Goal: Browse casually: Explore the website without a specific task or goal

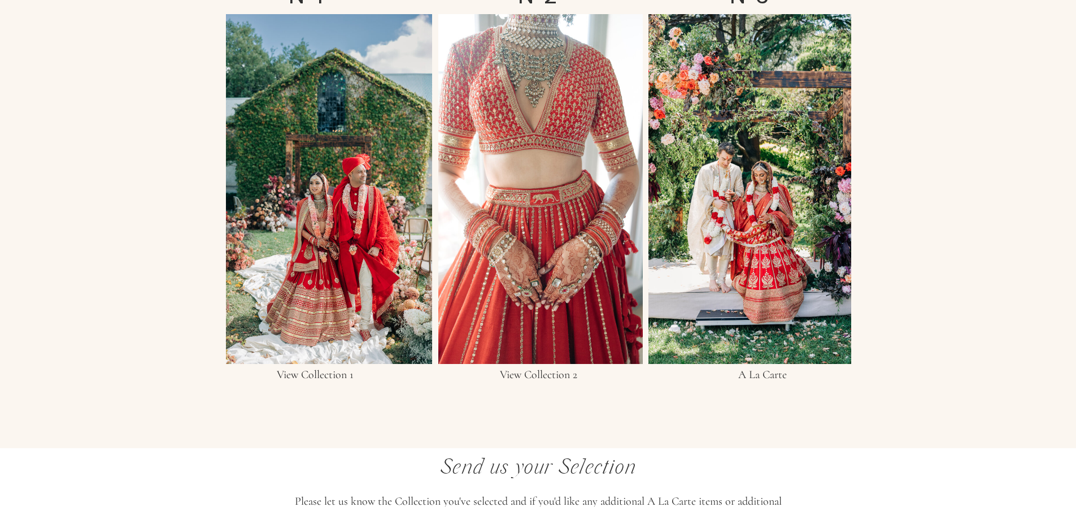
scroll to position [2093, 0]
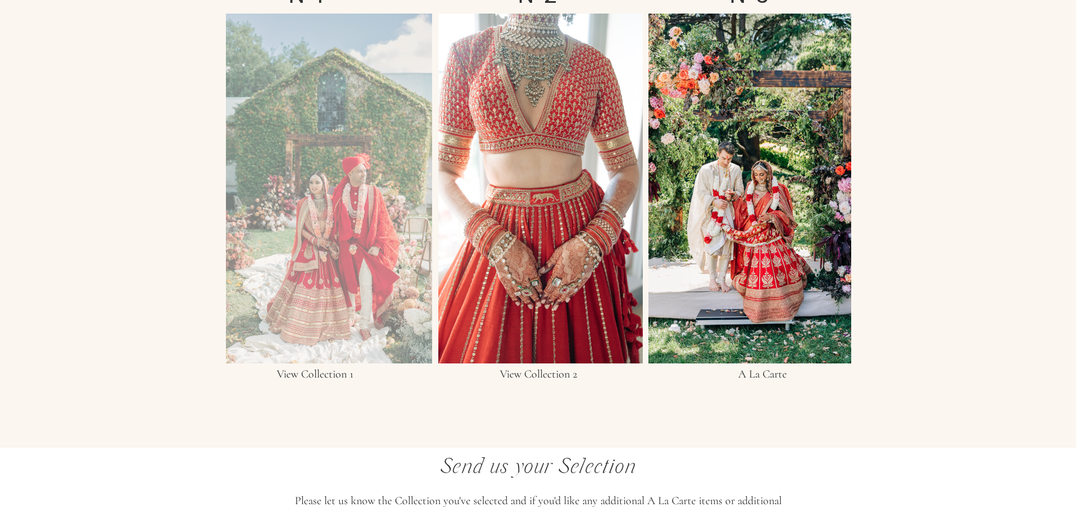
click at [308, 202] on div at bounding box center [329, 189] width 206 height 350
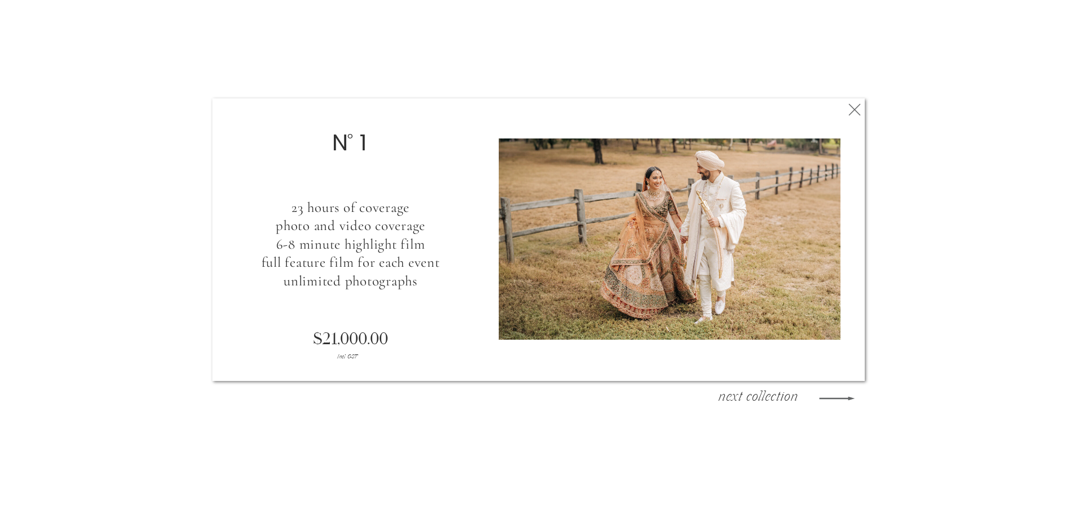
click at [851, 398] on polygon at bounding box center [837, 397] width 36 height 3
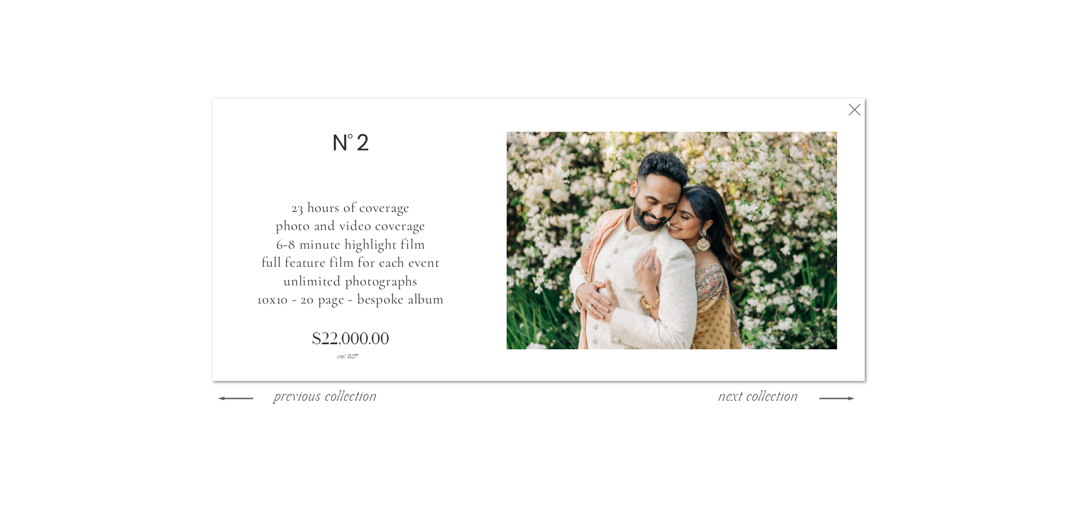
click at [851, 398] on polygon at bounding box center [837, 397] width 36 height 3
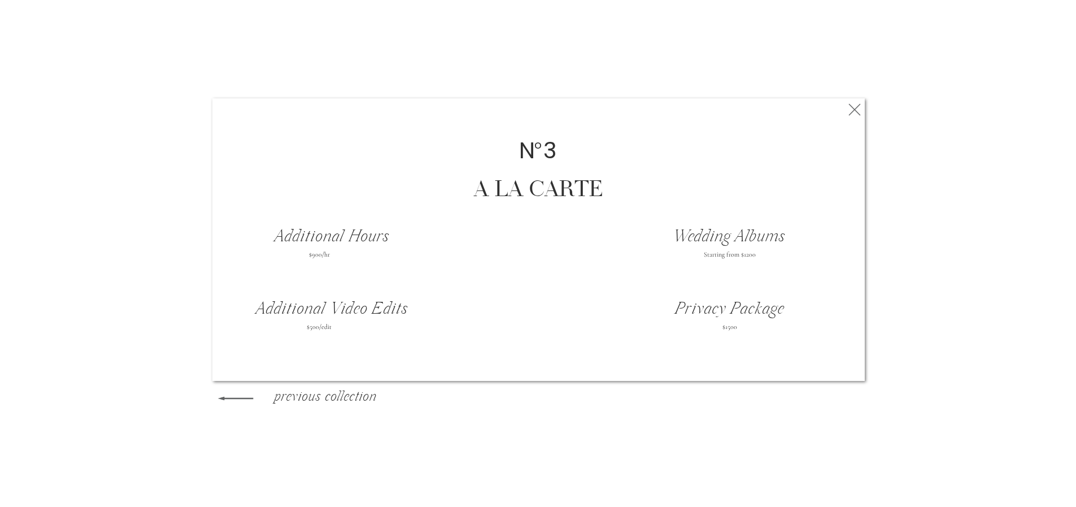
click at [292, 391] on h3 "previous collection" at bounding box center [325, 398] width 122 height 17
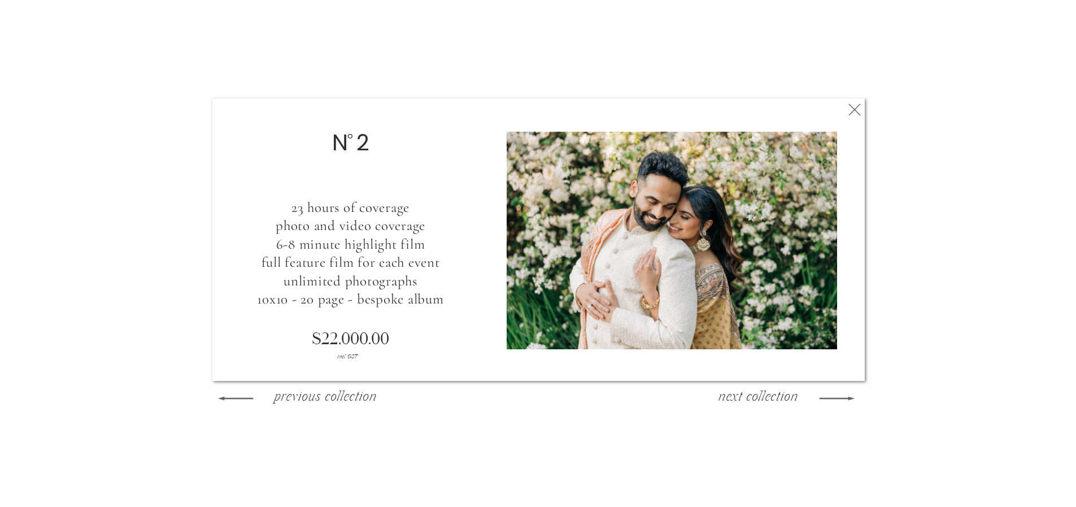
click at [292, 391] on h3 "previous collection" at bounding box center [325, 398] width 122 height 17
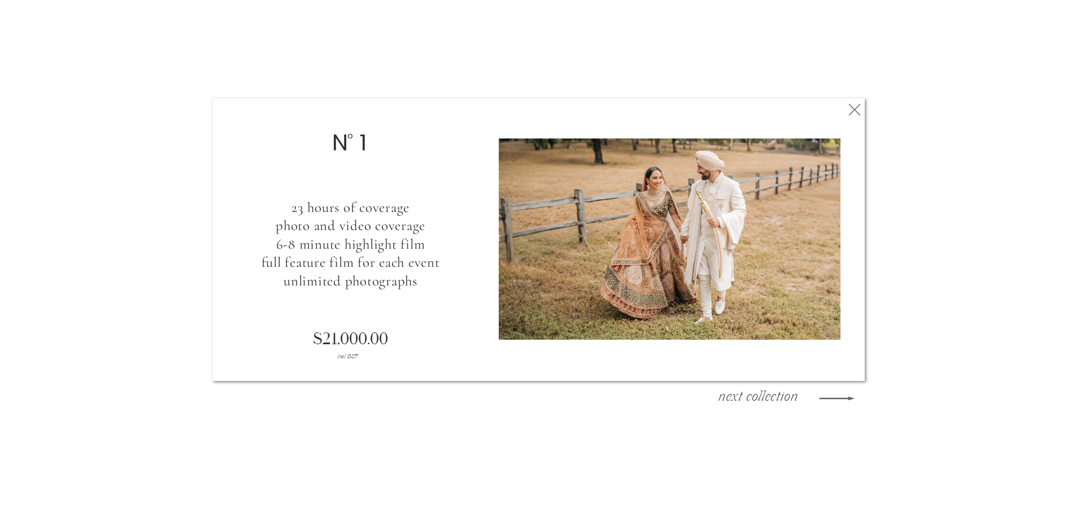
click at [856, 108] on icon at bounding box center [854, 109] width 20 height 23
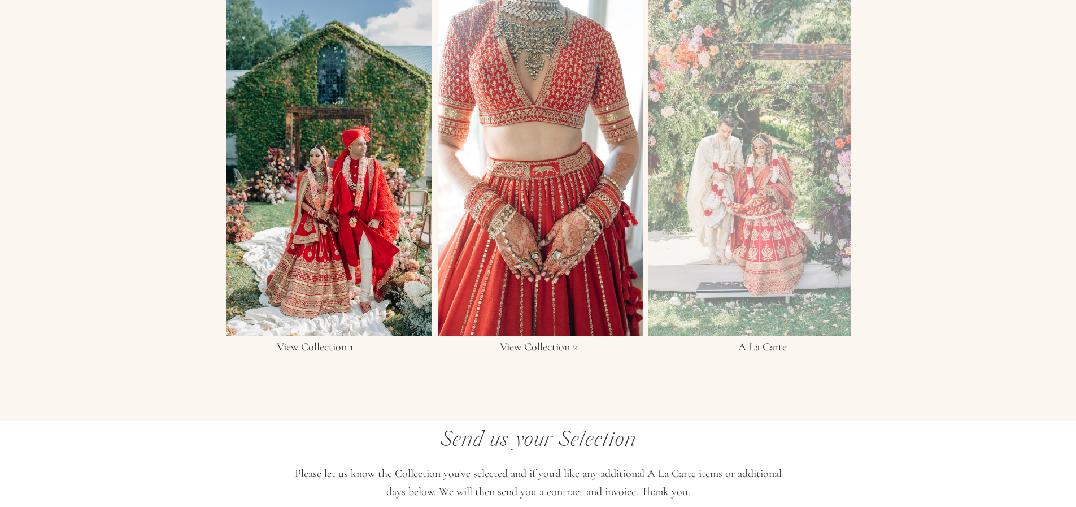
scroll to position [2120, 0]
click at [676, 224] on div at bounding box center [749, 162] width 203 height 350
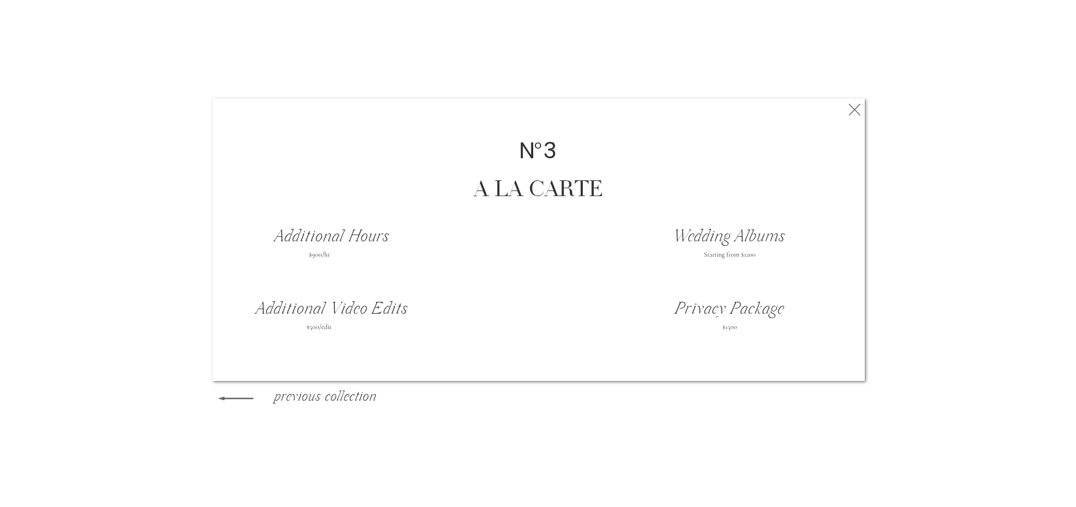
click at [246, 400] on icon at bounding box center [235, 398] width 46 height 47
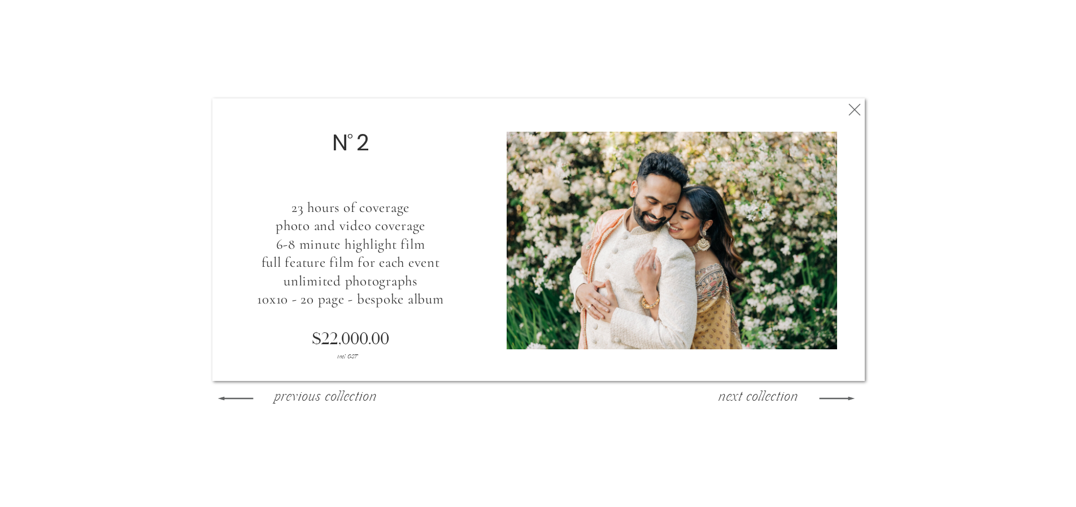
click at [246, 400] on icon at bounding box center [235, 398] width 46 height 47
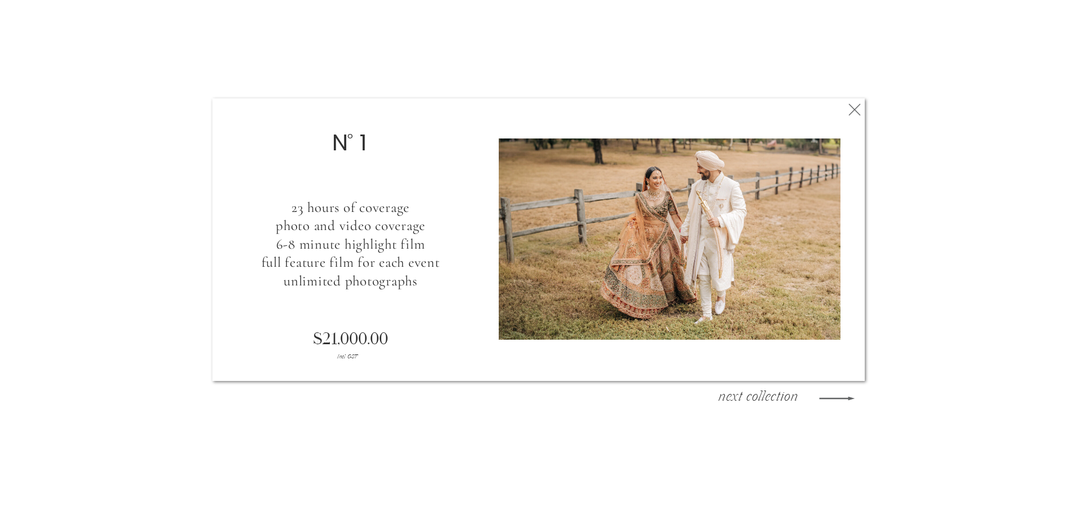
click at [847, 114] on icon at bounding box center [854, 109] width 20 height 23
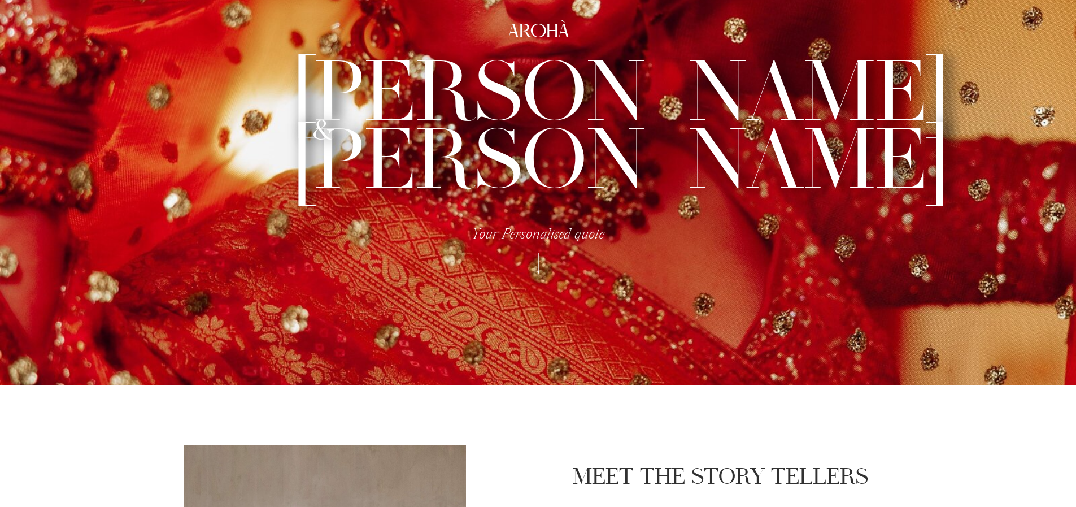
scroll to position [0, 0]
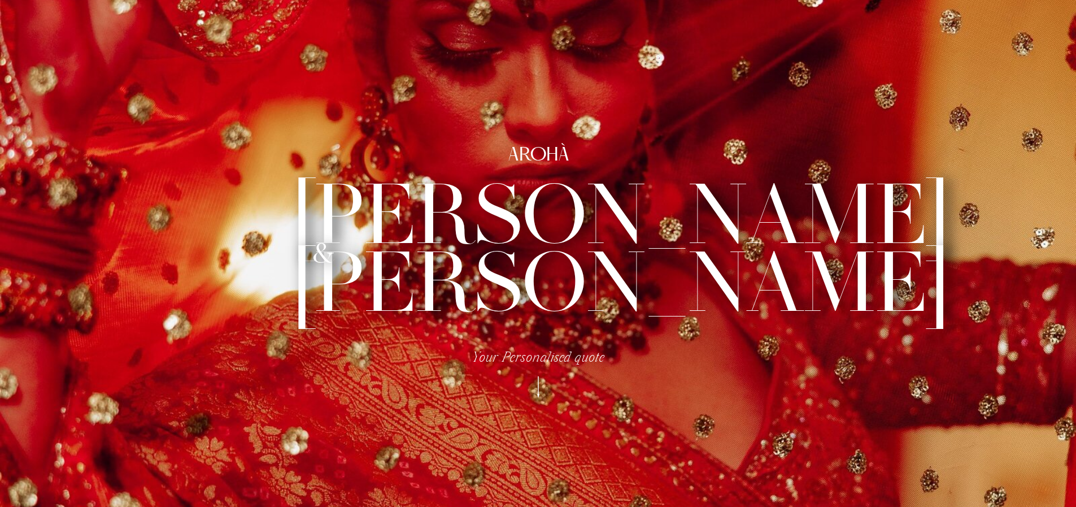
drag, startPoint x: 454, startPoint y: 247, endPoint x: 437, endPoint y: 246, distance: 17.0
click at [437, 246] on h3 "[PERSON_NAME] [PERSON_NAME]" at bounding box center [538, 246] width 489 height 128
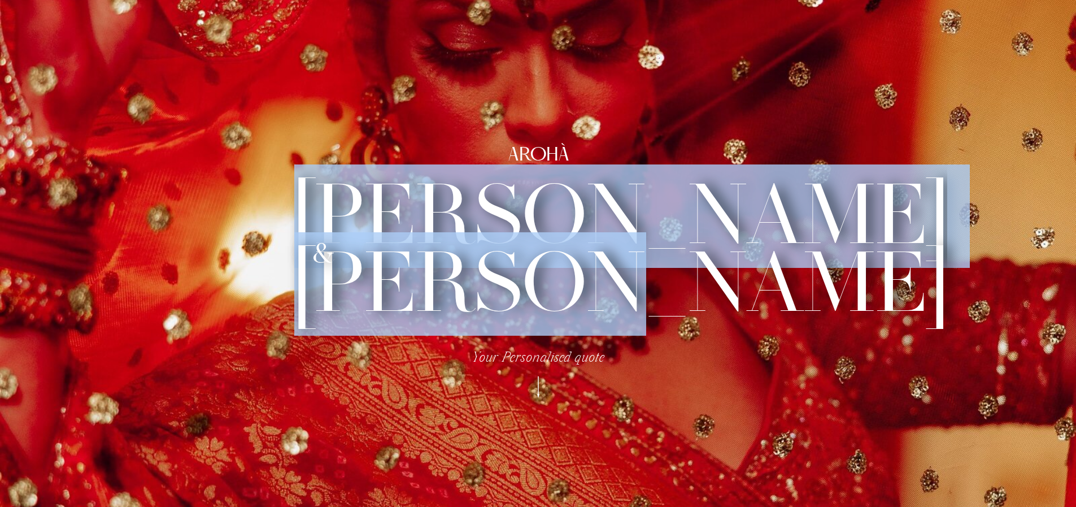
drag, startPoint x: 416, startPoint y: 188, endPoint x: 732, endPoint y: 288, distance: 330.7
click at [732, 288] on h3 "[PERSON_NAME] [PERSON_NAME]" at bounding box center [538, 246] width 489 height 128
click at [564, 235] on h3 "[PERSON_NAME] [PERSON_NAME]" at bounding box center [538, 246] width 489 height 128
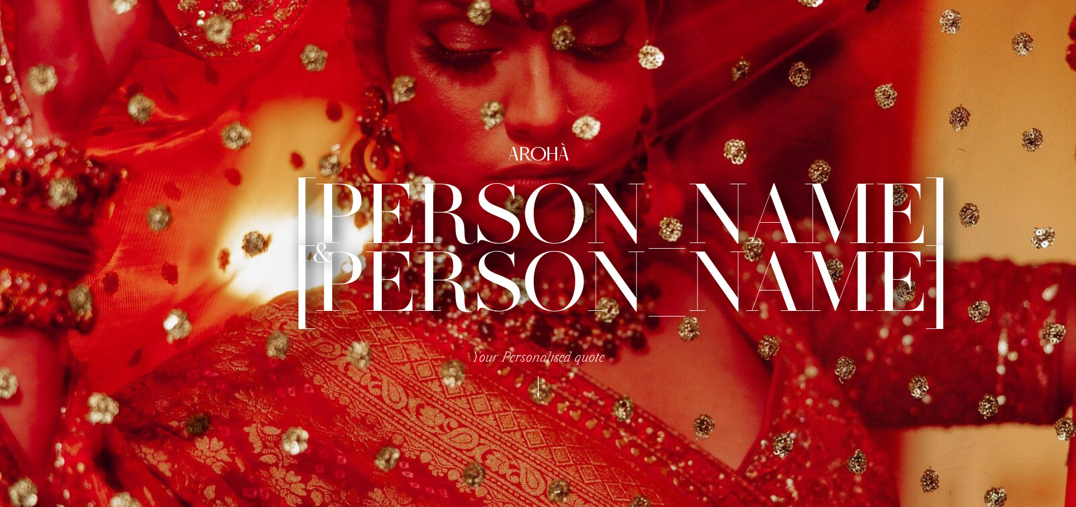
click at [543, 158] on h2 "AROHÀ" at bounding box center [538, 154] width 315 height 19
drag, startPoint x: 512, startPoint y: 154, endPoint x: 604, endPoint y: 162, distance: 93.0
click at [604, 162] on h2 "AROHÀ" at bounding box center [538, 154] width 315 height 19
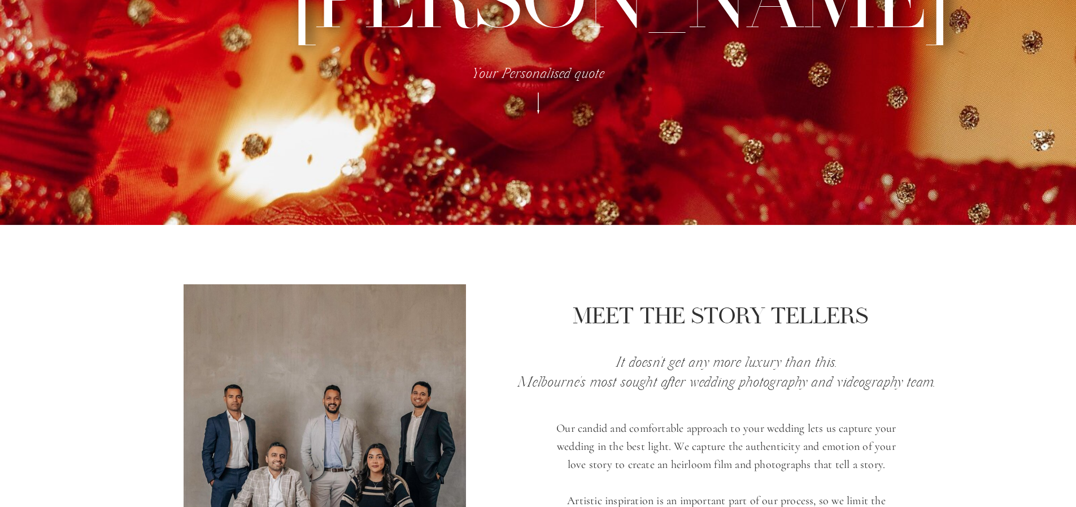
scroll to position [372, 0]
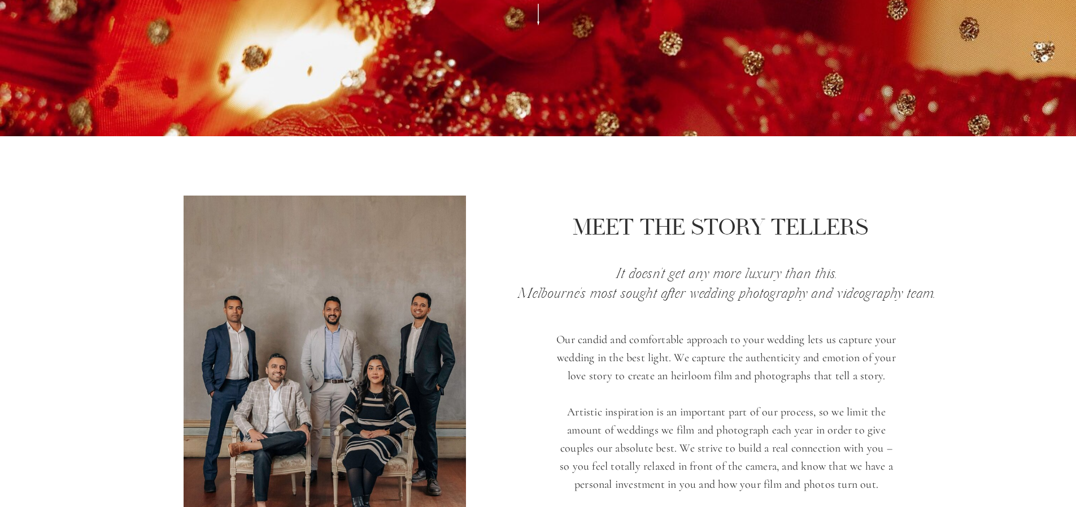
drag, startPoint x: 620, startPoint y: 223, endPoint x: 880, endPoint y: 246, distance: 260.8
click at [929, 271] on p "It doesn't get any more luxury than this. [PERSON_NAME]'s most sought after wed…" at bounding box center [727, 283] width 428 height 39
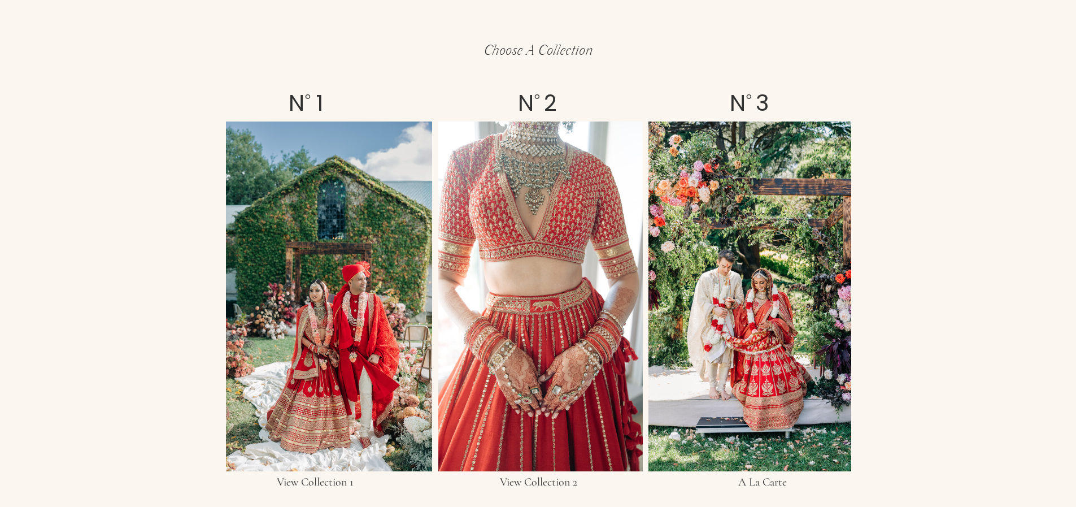
scroll to position [2056, 0]
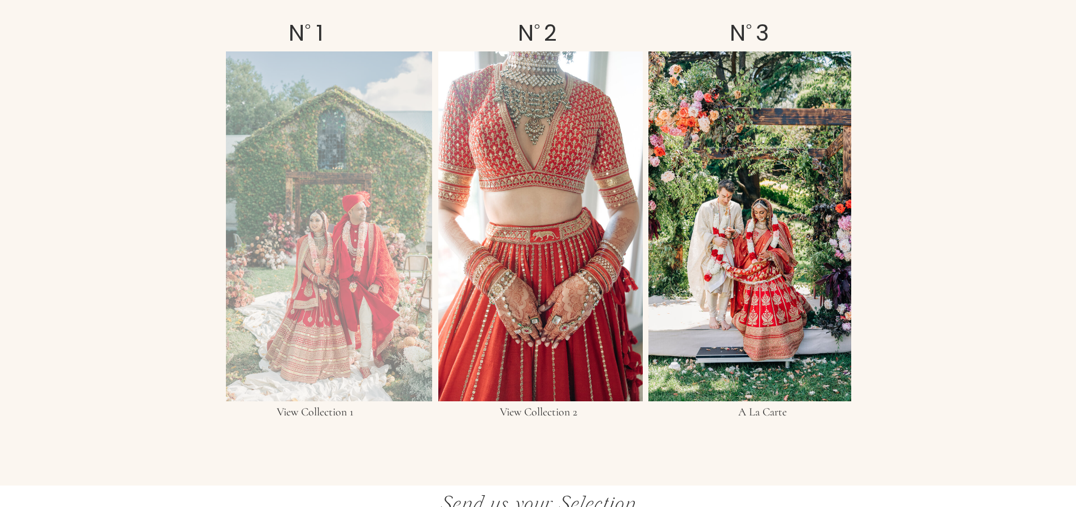
click at [290, 300] on div at bounding box center [329, 226] width 206 height 350
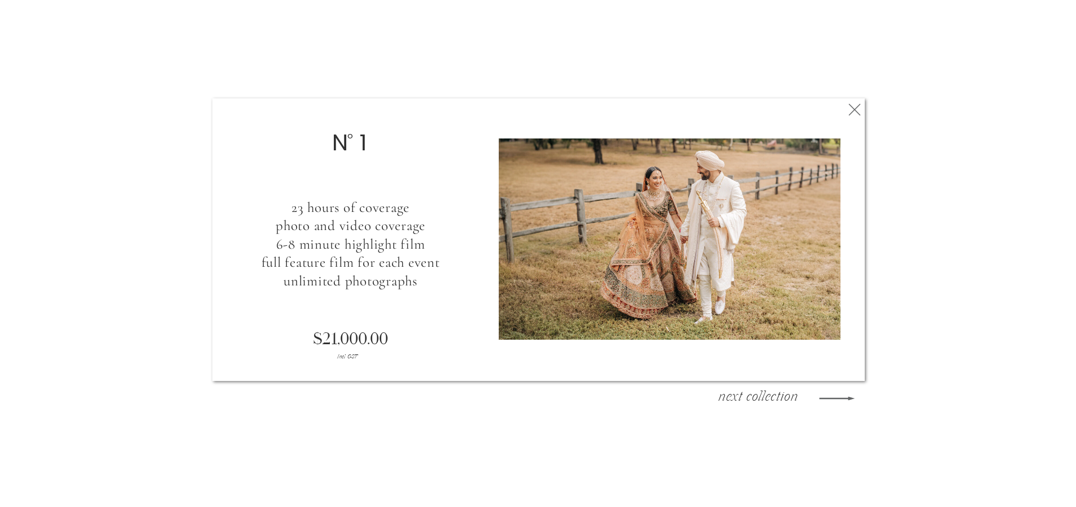
click at [802, 398] on h3 "next collection" at bounding box center [758, 398] width 102 height 17
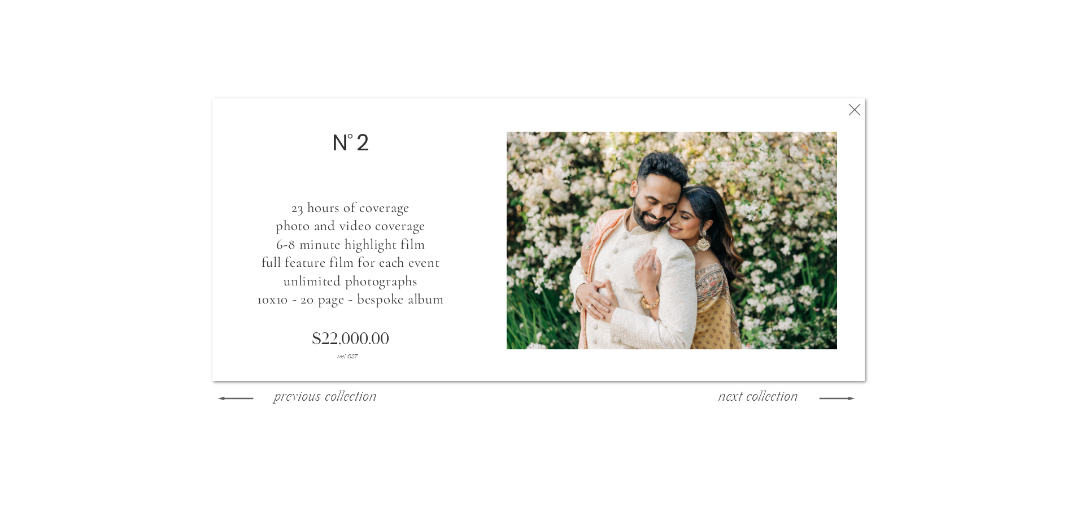
click at [802, 398] on h3 "next collection" at bounding box center [758, 398] width 102 height 17
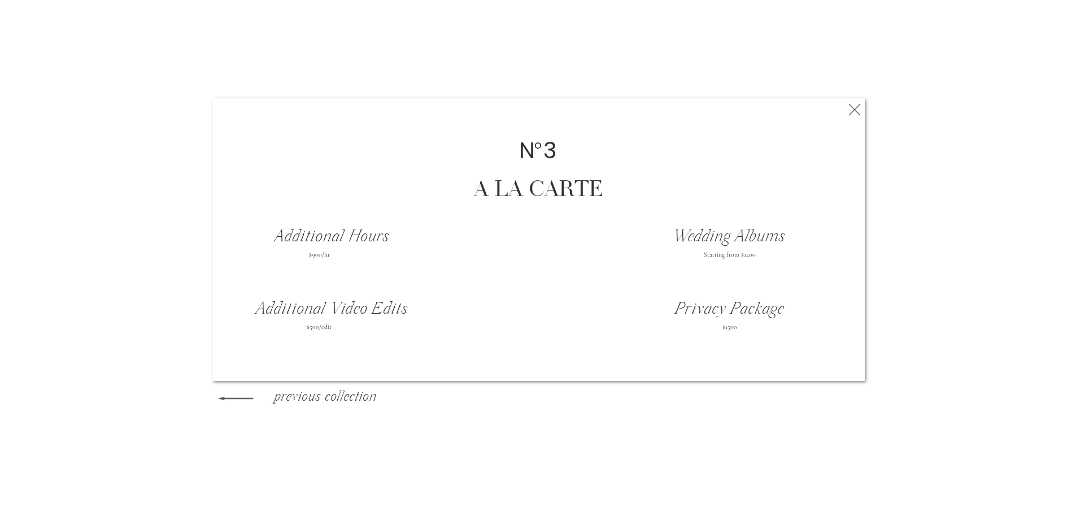
click at [236, 403] on icon at bounding box center [235, 398] width 46 height 47
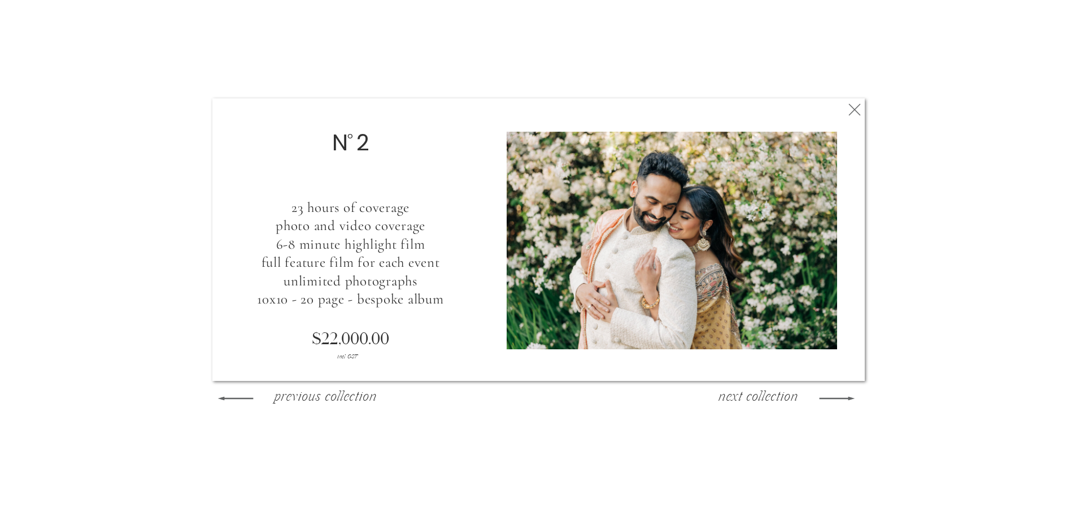
click at [236, 403] on icon at bounding box center [235, 398] width 46 height 47
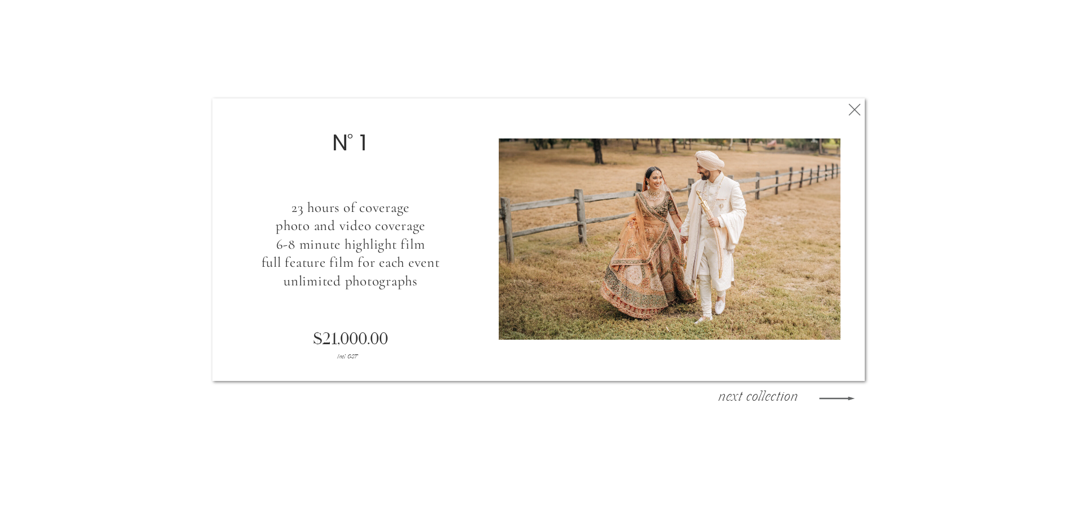
click at [857, 114] on icon at bounding box center [854, 109] width 20 height 23
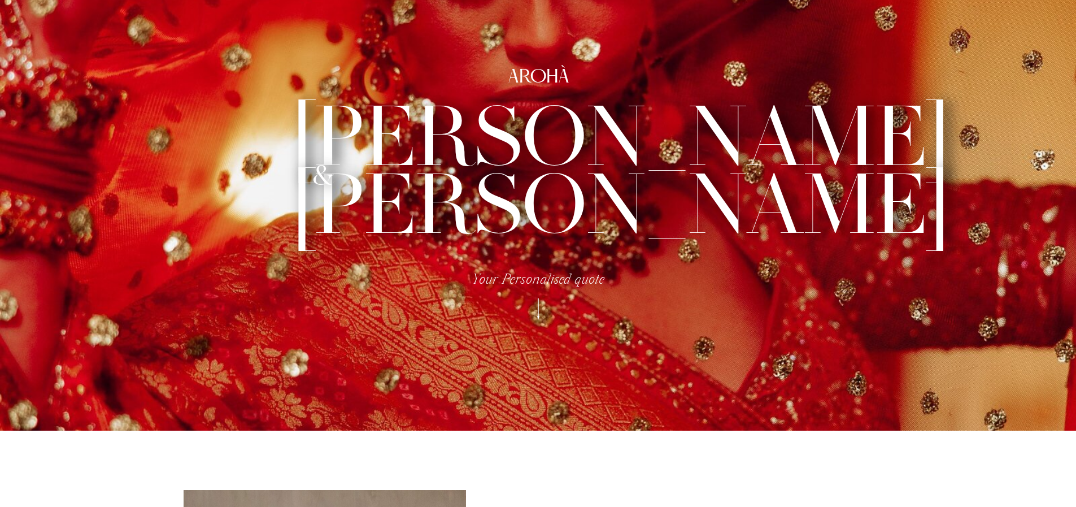
scroll to position [0, 0]
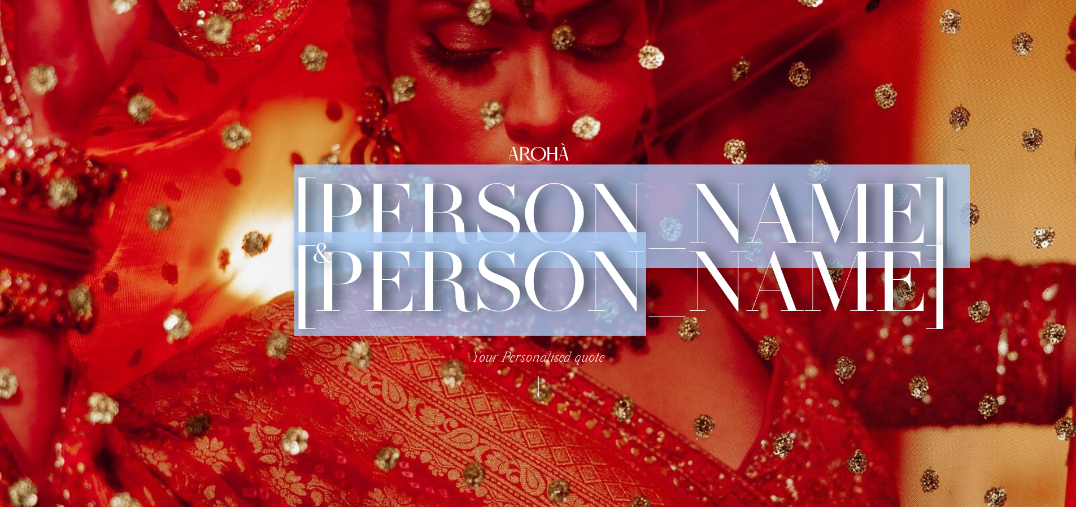
drag, startPoint x: 734, startPoint y: 311, endPoint x: 311, endPoint y: 239, distance: 429.2
click at [311, 239] on h3 "[PERSON_NAME] [PERSON_NAME]" at bounding box center [538, 246] width 489 height 128
click at [351, 243] on h3 "[PERSON_NAME] [PERSON_NAME]" at bounding box center [538, 246] width 489 height 128
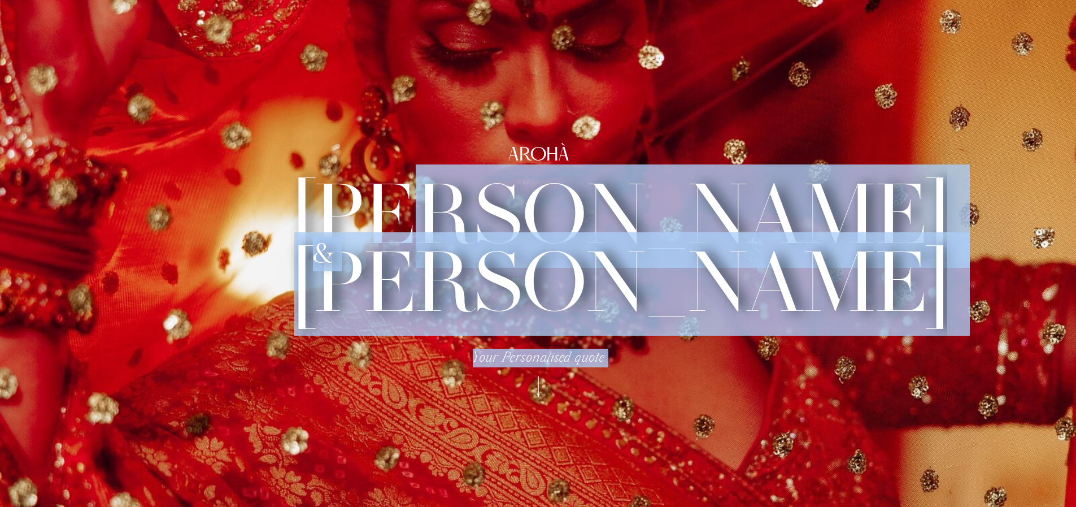
drag, startPoint x: 508, startPoint y: 156, endPoint x: 573, endPoint y: 225, distance: 94.3
click at [573, 225] on div "[PERSON_NAME] [PERSON_NAME] & Your Personalised quote AROHÀ" at bounding box center [538, 254] width 678 height 508
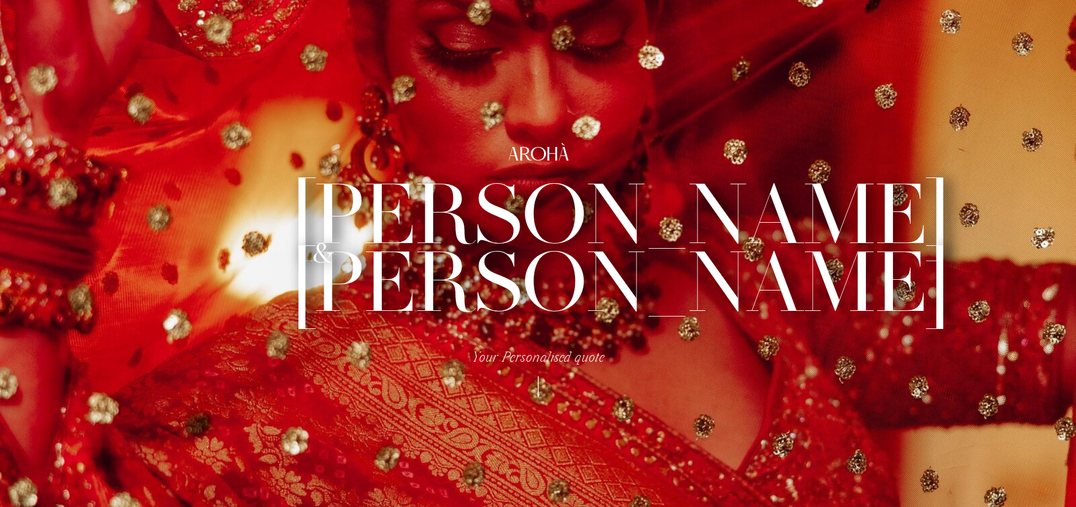
click at [538, 182] on h3 "[PERSON_NAME] [PERSON_NAME]" at bounding box center [538, 246] width 489 height 128
drag, startPoint x: 513, startPoint y: 154, endPoint x: 532, endPoint y: 169, distance: 23.7
click at [532, 163] on h2 "AROHÀ" at bounding box center [538, 154] width 315 height 19
click at [508, 150] on h2 "AROHÀ" at bounding box center [538, 154] width 315 height 19
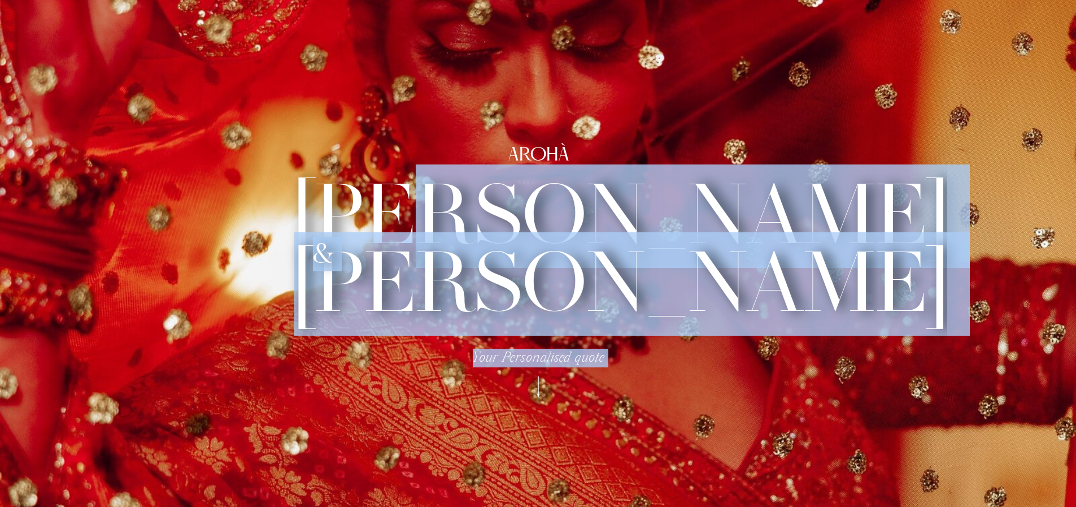
drag, startPoint x: 506, startPoint y: 150, endPoint x: 597, endPoint y: 218, distance: 113.8
click at [597, 218] on div "[PERSON_NAME] [PERSON_NAME] & Your Personalised quote AROHÀ" at bounding box center [538, 254] width 678 height 508
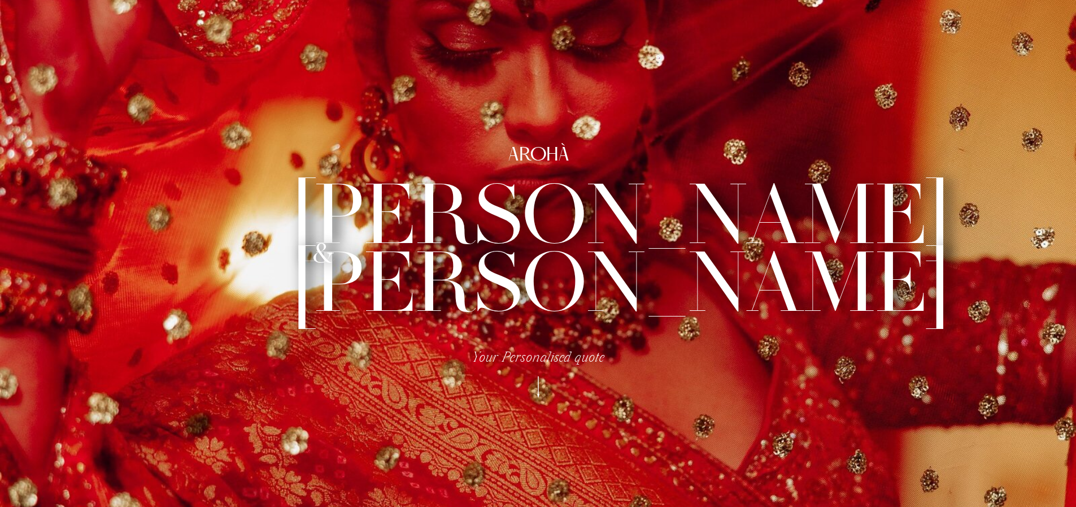
click at [410, 202] on h3 "[PERSON_NAME] [PERSON_NAME]" at bounding box center [538, 246] width 489 height 128
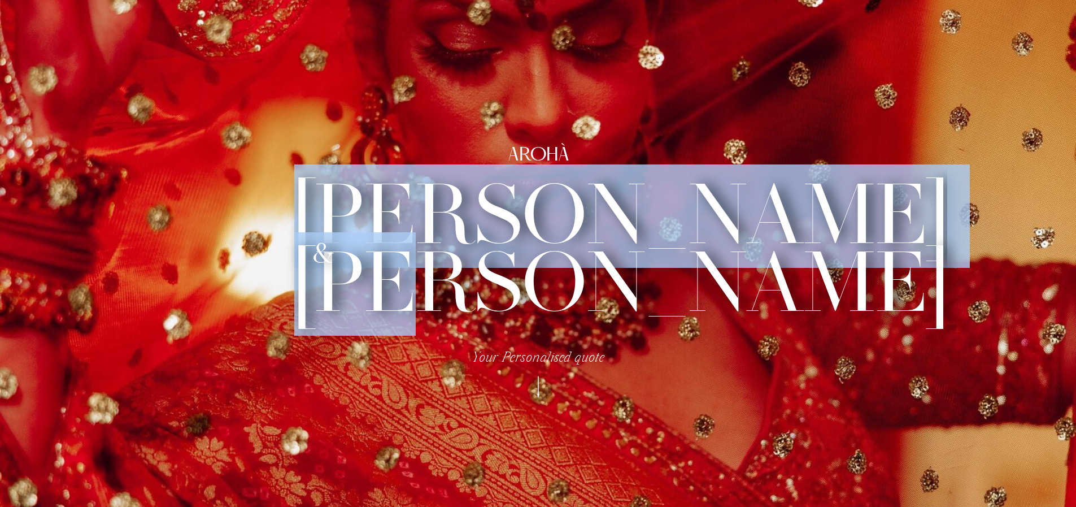
drag, startPoint x: 413, startPoint y: 191, endPoint x: 617, endPoint y: 261, distance: 215.6
click at [554, 259] on h3 "[PERSON_NAME] [PERSON_NAME]" at bounding box center [538, 246] width 489 height 128
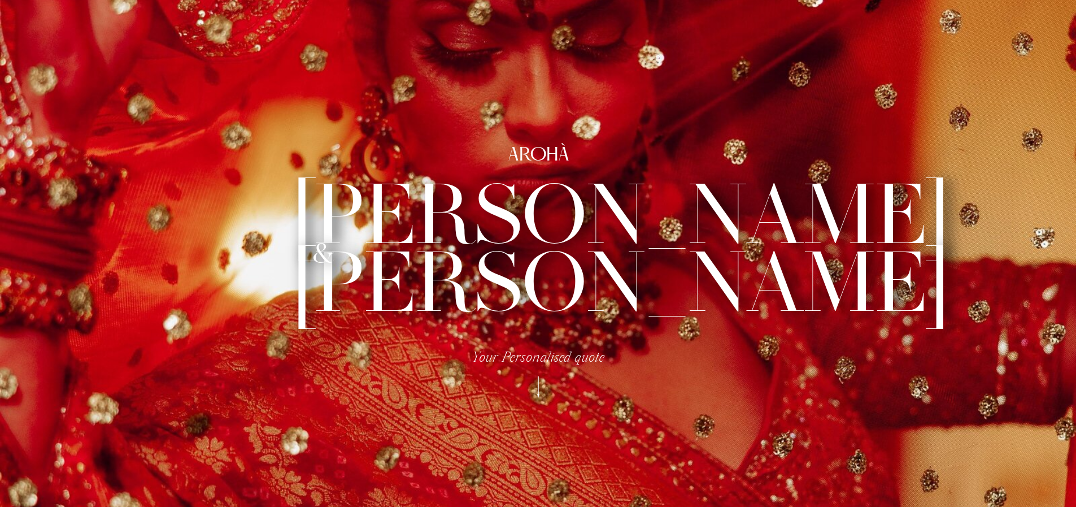
click at [745, 286] on h3 "[PERSON_NAME] [PERSON_NAME]" at bounding box center [538, 246] width 489 height 128
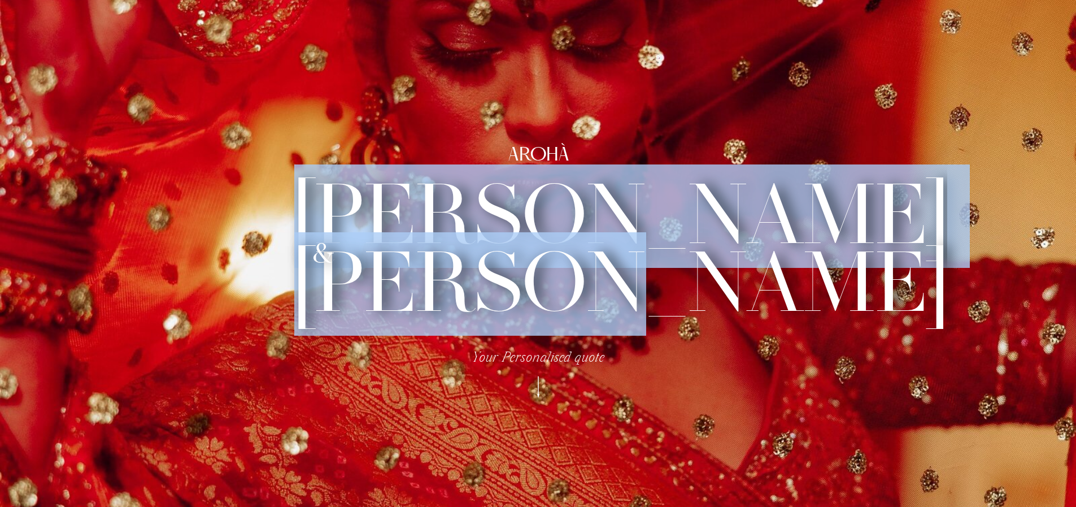
drag, startPoint x: 731, startPoint y: 291, endPoint x: 394, endPoint y: 215, distance: 345.7
click at [394, 215] on h3 "[PERSON_NAME] [PERSON_NAME]" at bounding box center [538, 246] width 489 height 128
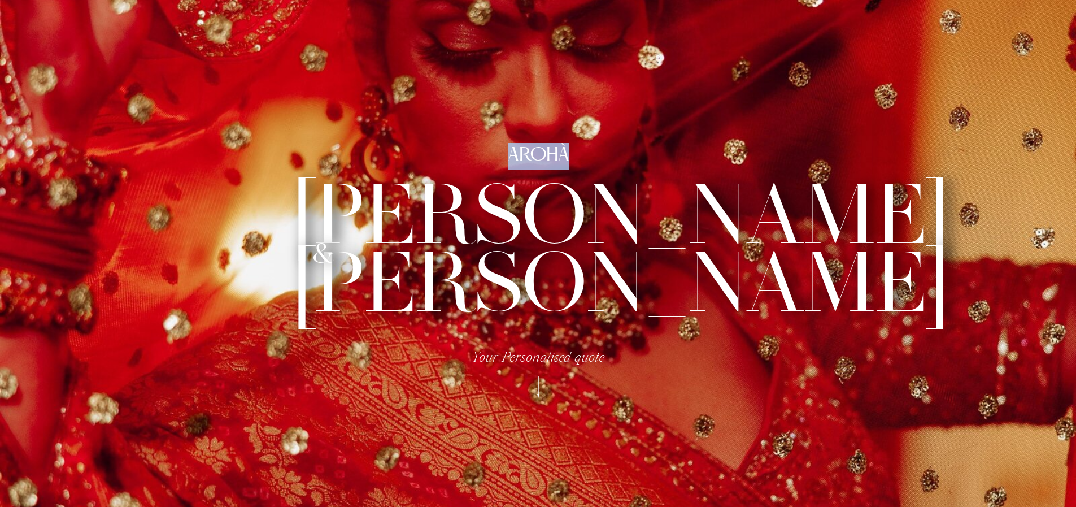
drag, startPoint x: 512, startPoint y: 154, endPoint x: 587, endPoint y: 162, distance: 75.5
click at [587, 162] on h2 "AROHÀ" at bounding box center [538, 154] width 315 height 19
click at [537, 391] on icon at bounding box center [538, 387] width 28 height 31
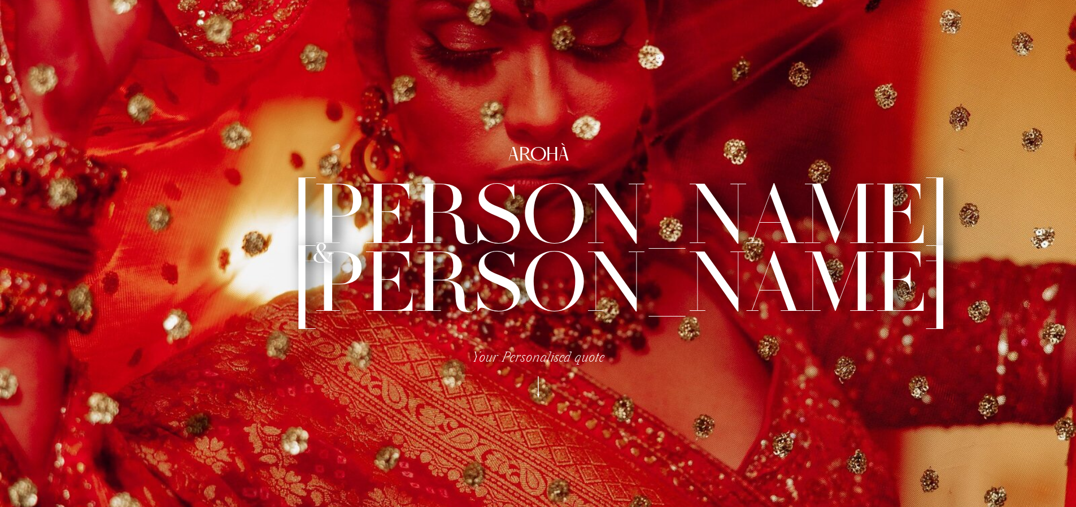
click at [540, 388] on icon at bounding box center [538, 387] width 28 height 31
click at [536, 375] on icon at bounding box center [538, 387] width 28 height 31
drag, startPoint x: 469, startPoint y: 358, endPoint x: 604, endPoint y: 356, distance: 134.5
click at [604, 356] on h3 "Your Personalised quote" at bounding box center [538, 359] width 143 height 17
click at [607, 360] on h3 "Your Personalised quote" at bounding box center [538, 359] width 143 height 17
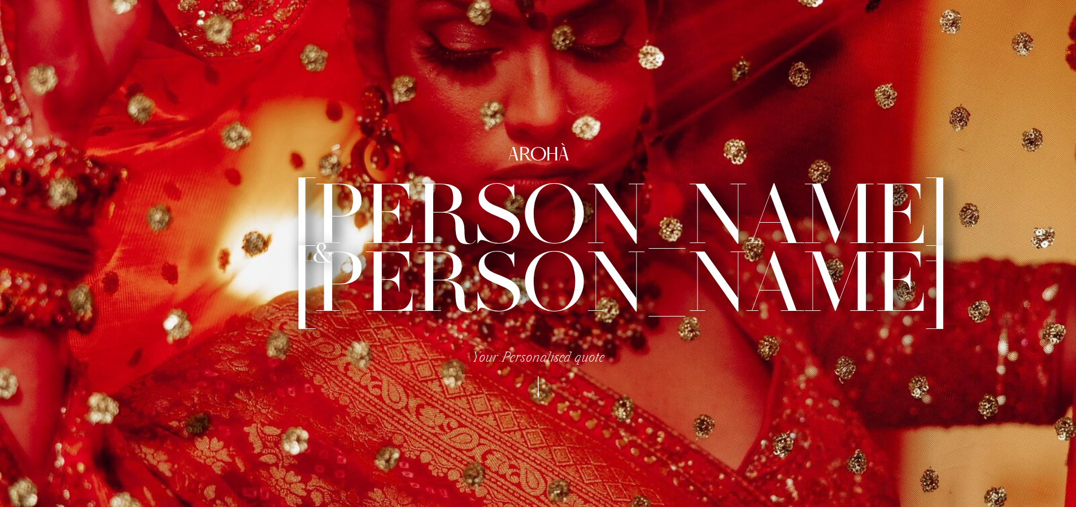
click at [605, 359] on h3 "Your Personalised quote" at bounding box center [538, 359] width 143 height 17
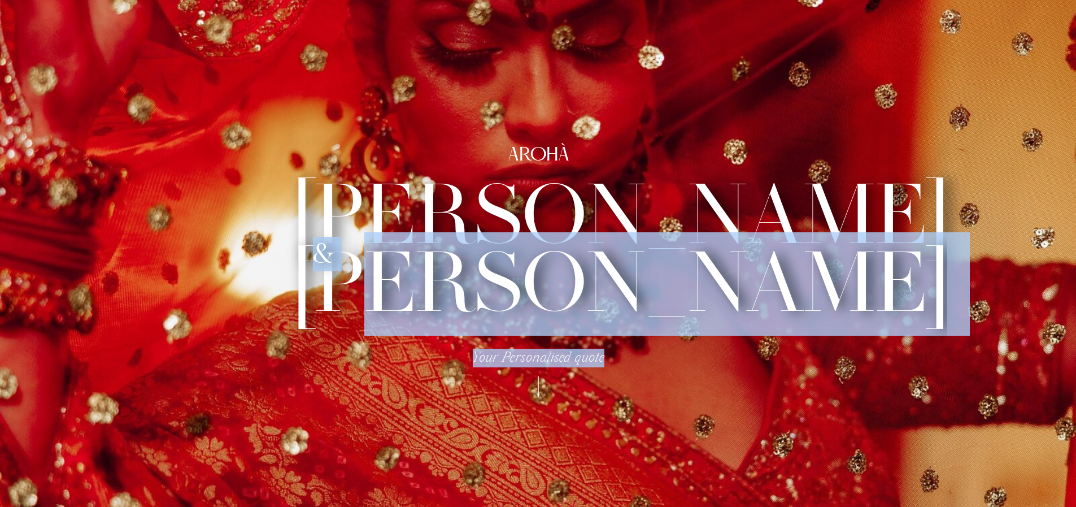
drag, startPoint x: 606, startPoint y: 359, endPoint x: 458, endPoint y: 236, distance: 193.3
click at [461, 238] on div "[PERSON_NAME] [PERSON_NAME] & Your Personalised quote AROHÀ" at bounding box center [538, 254] width 678 height 508
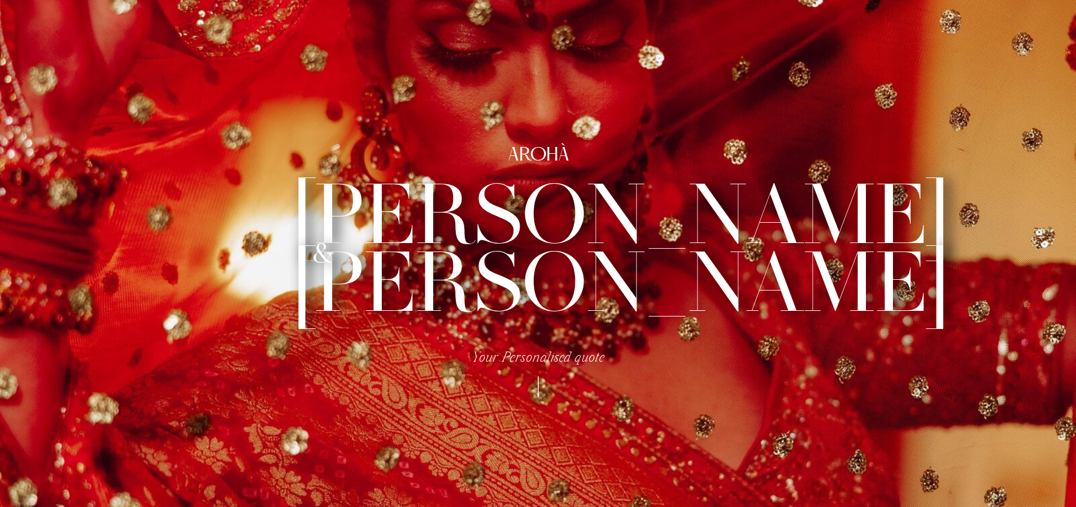
click at [434, 205] on h3 "[PERSON_NAME] [PERSON_NAME]" at bounding box center [538, 246] width 489 height 128
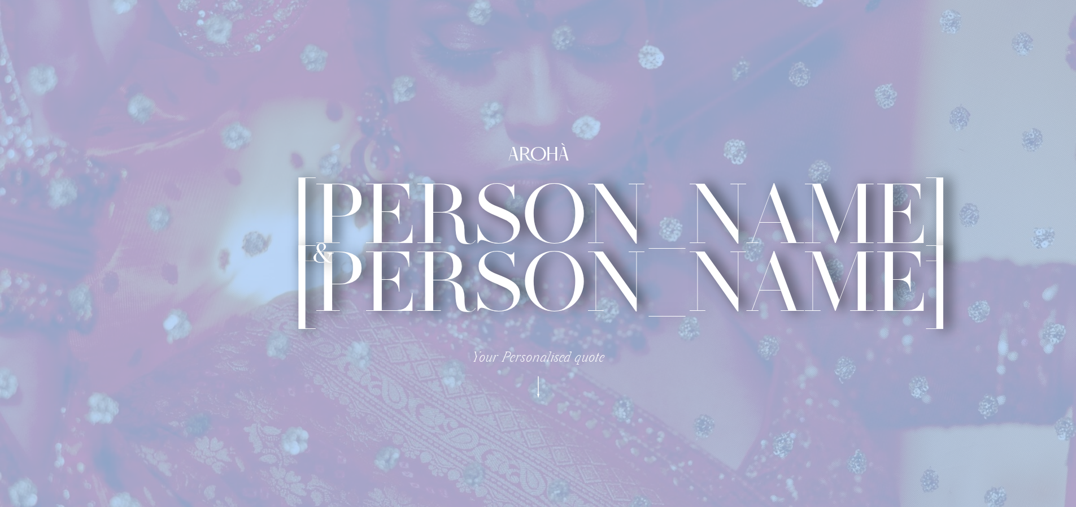
drag, startPoint x: 415, startPoint y: 188, endPoint x: 736, endPoint y: 338, distance: 354.3
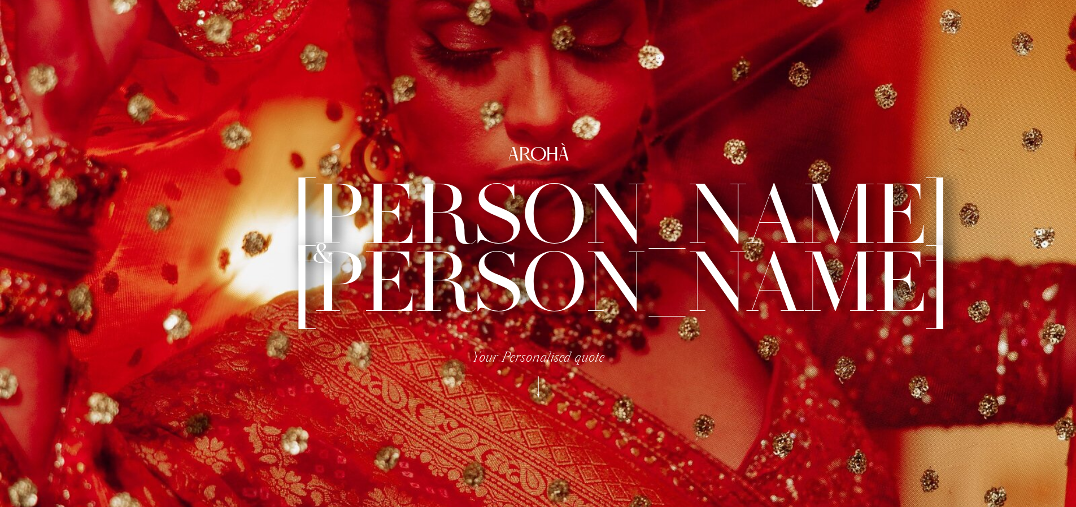
click at [505, 149] on h2 "AROHÀ" at bounding box center [538, 154] width 315 height 19
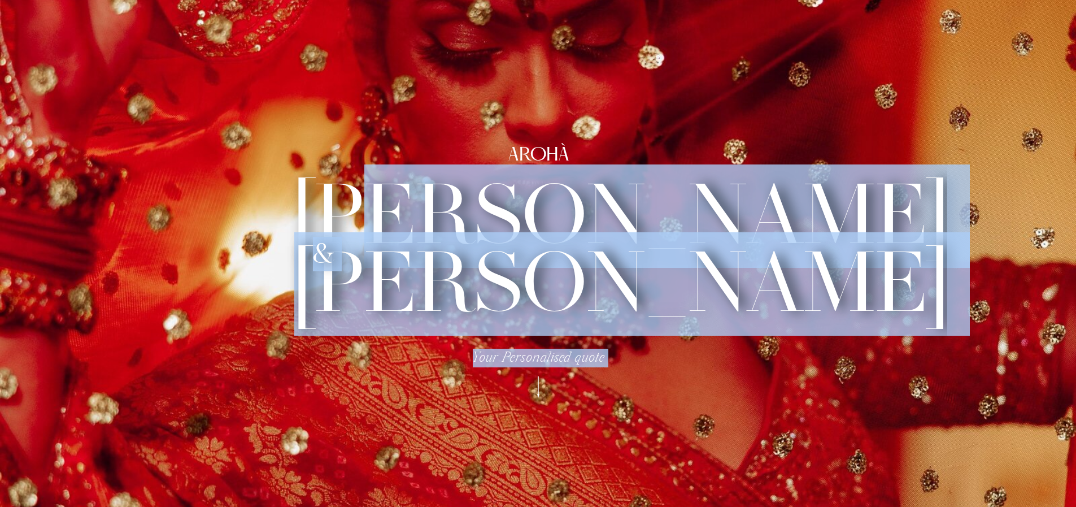
drag, startPoint x: 506, startPoint y: 151, endPoint x: 517, endPoint y: 199, distance: 49.5
click at [517, 199] on div "[PERSON_NAME] [PERSON_NAME] & Your Personalised quote AROHÀ" at bounding box center [538, 254] width 678 height 508
click at [498, 198] on h3 "[PERSON_NAME] [PERSON_NAME]" at bounding box center [538, 246] width 489 height 128
drag, startPoint x: 510, startPoint y: 155, endPoint x: 553, endPoint y: 214, distance: 72.8
click at [553, 214] on div "[PERSON_NAME] [PERSON_NAME] & Your Personalised quote AROHÀ" at bounding box center [538, 254] width 678 height 508
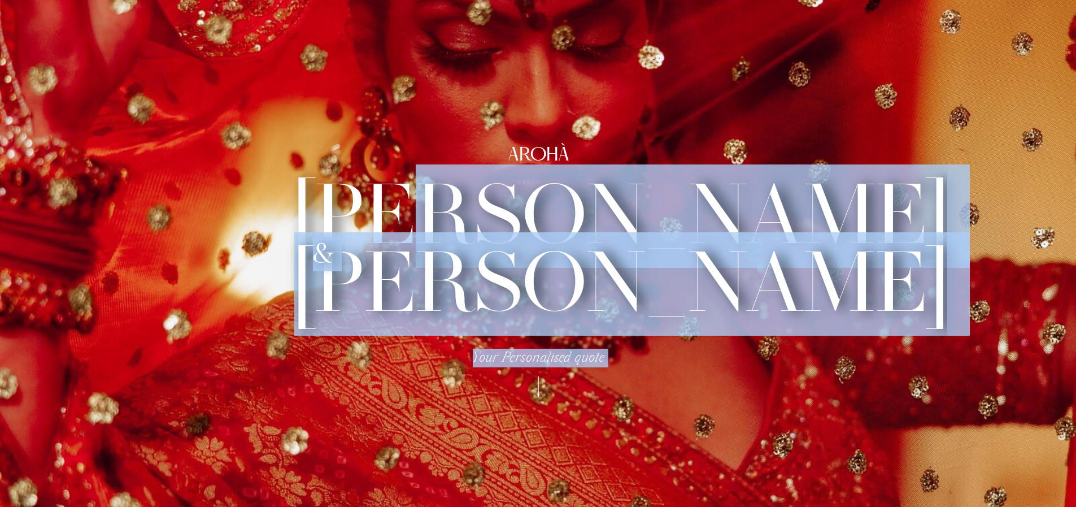
click at [510, 156] on h2 "AROHÀ" at bounding box center [538, 154] width 315 height 19
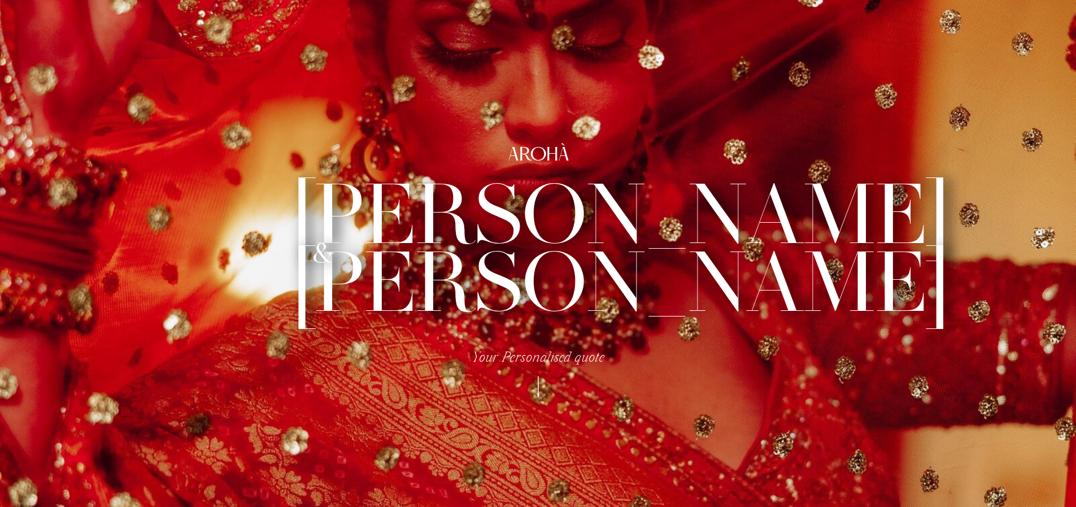
click at [504, 150] on h2 "AROHÀ" at bounding box center [538, 154] width 315 height 19
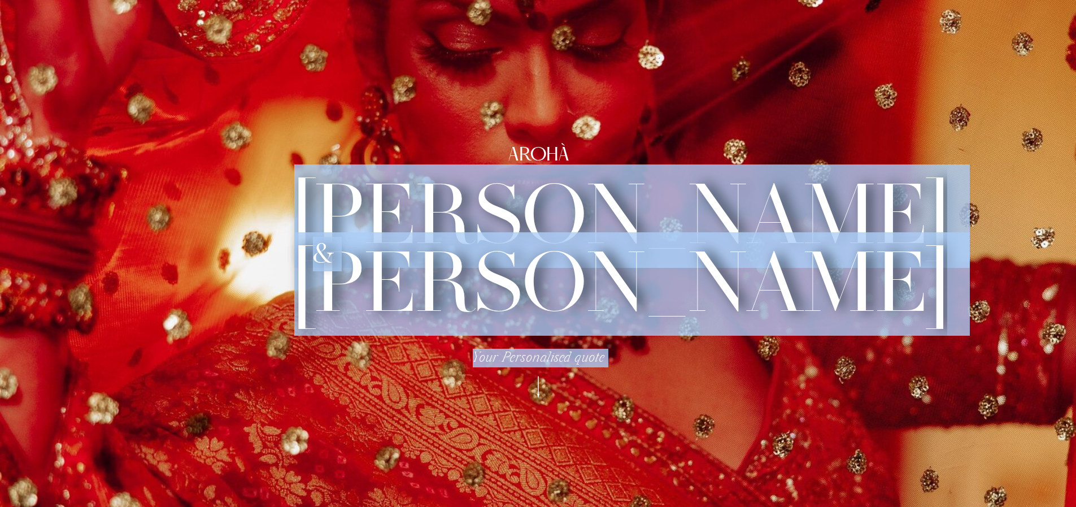
drag, startPoint x: 507, startPoint y: 152, endPoint x: 388, endPoint y: 206, distance: 130.4
click at [388, 206] on div "[PERSON_NAME] [PERSON_NAME] & Your Personalised quote AROHÀ" at bounding box center [538, 254] width 678 height 508
click at [696, 223] on h3 "[PERSON_NAME] [PERSON_NAME]" at bounding box center [538, 246] width 489 height 128
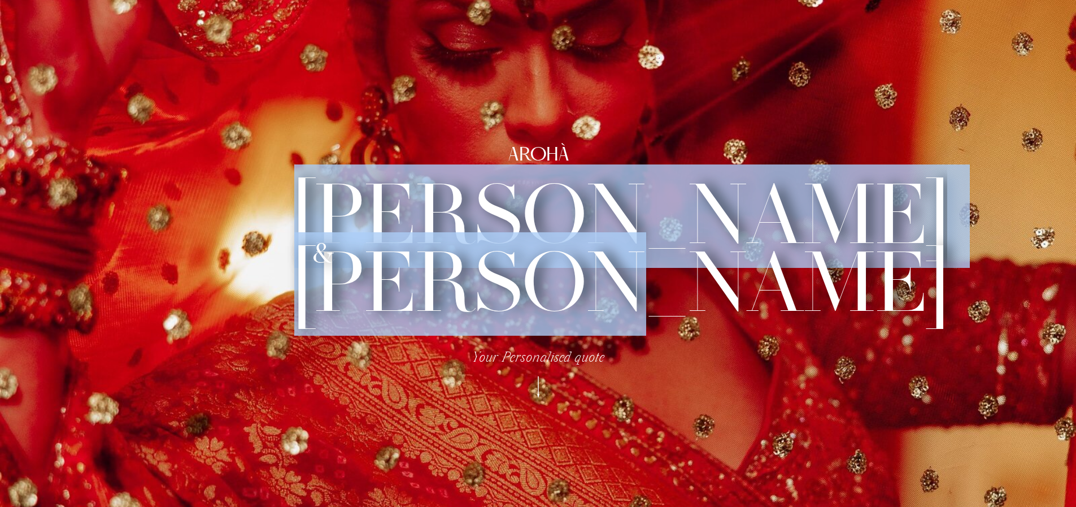
drag, startPoint x: 716, startPoint y: 298, endPoint x: 340, endPoint y: 216, distance: 385.1
click at [340, 216] on h3 "[PERSON_NAME] [PERSON_NAME]" at bounding box center [538, 246] width 489 height 128
click at [615, 182] on h3 "[PERSON_NAME] [PERSON_NAME]" at bounding box center [538, 246] width 489 height 128
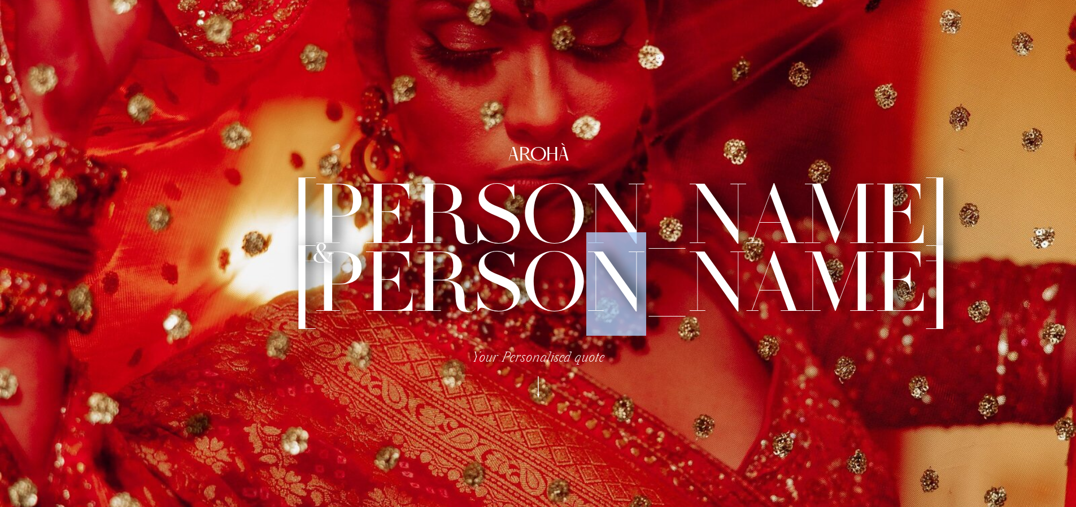
drag, startPoint x: 724, startPoint y: 252, endPoint x: 705, endPoint y: 250, distance: 18.7
click at [705, 250] on h3 "[PERSON_NAME] [PERSON_NAME]" at bounding box center [538, 246] width 489 height 128
click at [674, 258] on h3 "[PERSON_NAME] [PERSON_NAME]" at bounding box center [538, 246] width 489 height 128
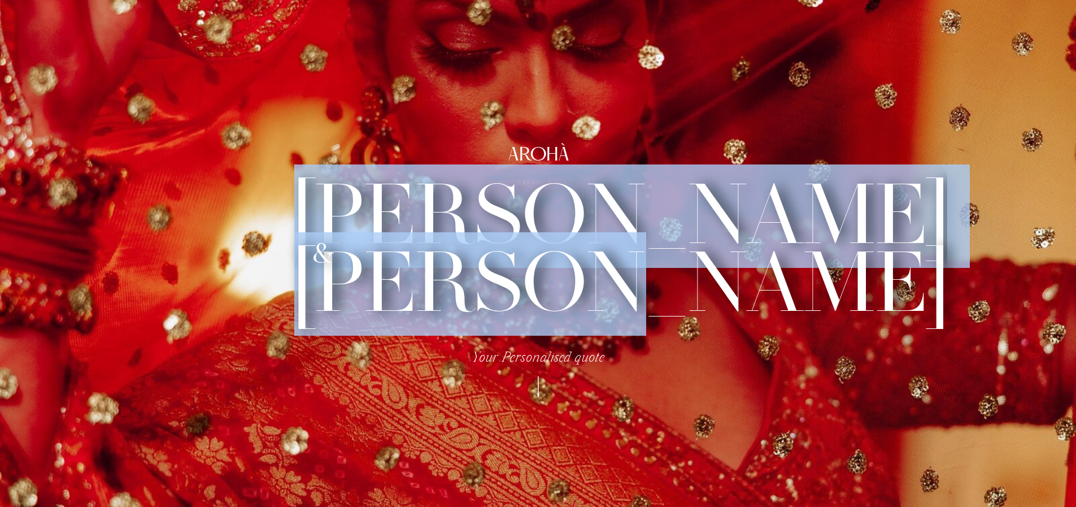
drag, startPoint x: 721, startPoint y: 275, endPoint x: 307, endPoint y: 246, distance: 415.6
click at [307, 246] on h3 "[PERSON_NAME] [PERSON_NAME]" at bounding box center [538, 246] width 489 height 128
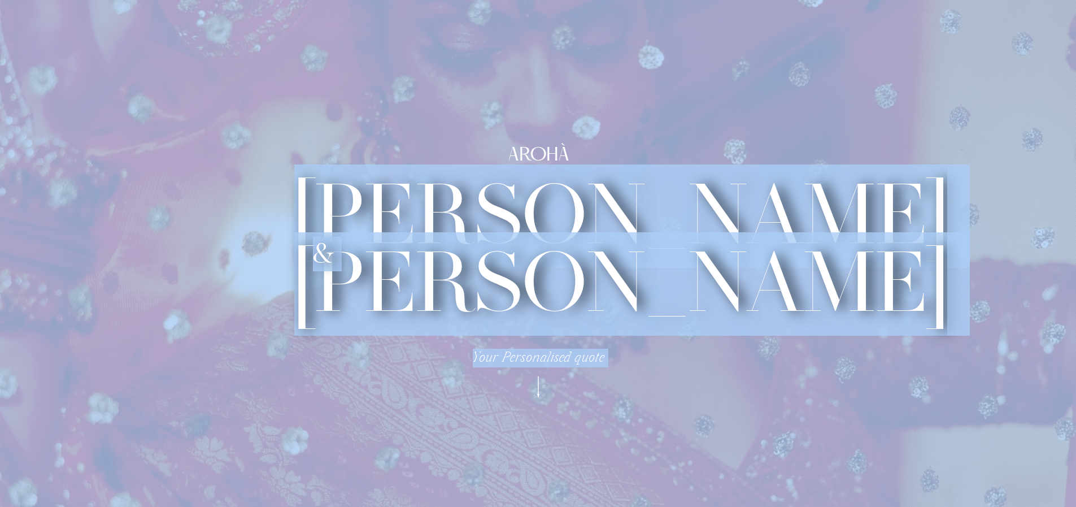
drag, startPoint x: 512, startPoint y: 155, endPoint x: 619, endPoint y: 341, distance: 214.6
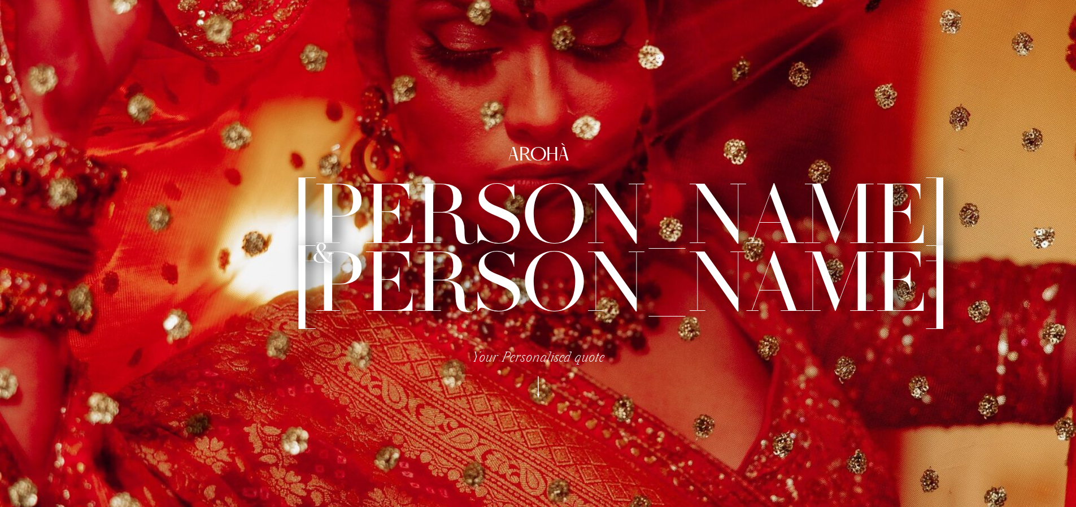
click at [600, 351] on h3 "Your Personalised quote" at bounding box center [538, 359] width 143 height 17
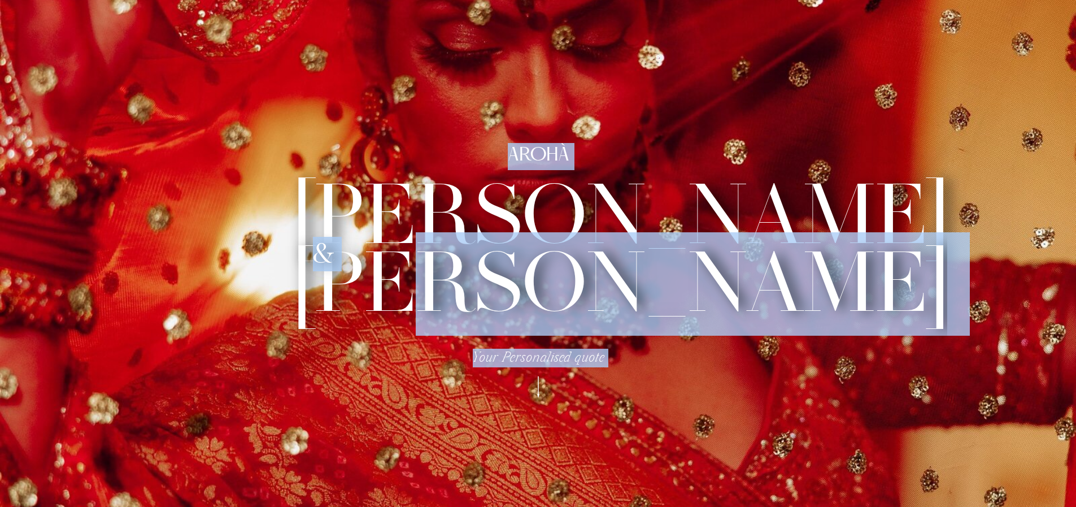
drag, startPoint x: 539, startPoint y: 393, endPoint x: 490, endPoint y: 330, distance: 80.1
click at [490, 330] on div "[PERSON_NAME] [PERSON_NAME] & Your Personalised quote AROHÀ" at bounding box center [538, 254] width 678 height 508
click at [678, 235] on h3 "[PERSON_NAME] [PERSON_NAME]" at bounding box center [538, 246] width 489 height 128
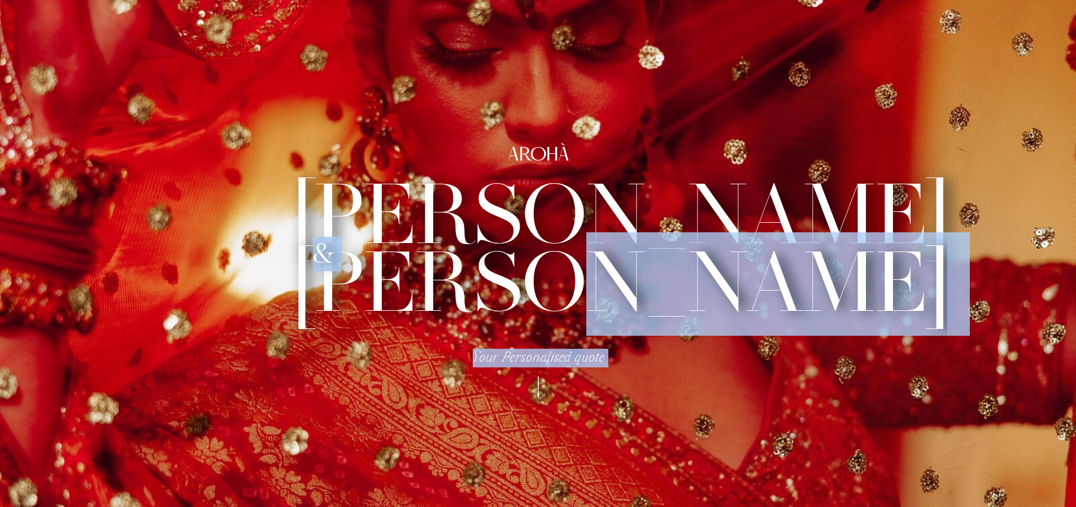
drag, startPoint x: 507, startPoint y: 154, endPoint x: 658, endPoint y: 271, distance: 190.8
click at [658, 271] on div "[PERSON_NAME] [PERSON_NAME] & Your Personalised quote AROHÀ" at bounding box center [538, 254] width 678 height 508
click at [755, 281] on h3 "[PERSON_NAME] [PERSON_NAME]" at bounding box center [538, 246] width 489 height 128
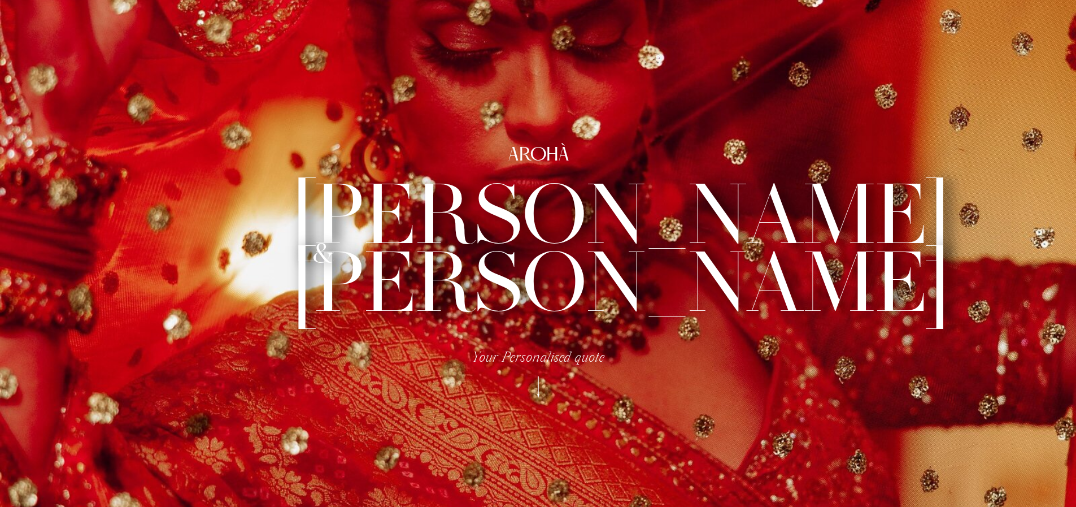
click at [544, 233] on h3 "[PERSON_NAME] [PERSON_NAME]" at bounding box center [538, 246] width 489 height 128
drag, startPoint x: 415, startPoint y: 189, endPoint x: 432, endPoint y: 208, distance: 25.6
click at [432, 208] on h3 "[PERSON_NAME] [PERSON_NAME]" at bounding box center [538, 246] width 489 height 128
drag, startPoint x: 404, startPoint y: 190, endPoint x: 489, endPoint y: 190, distance: 84.7
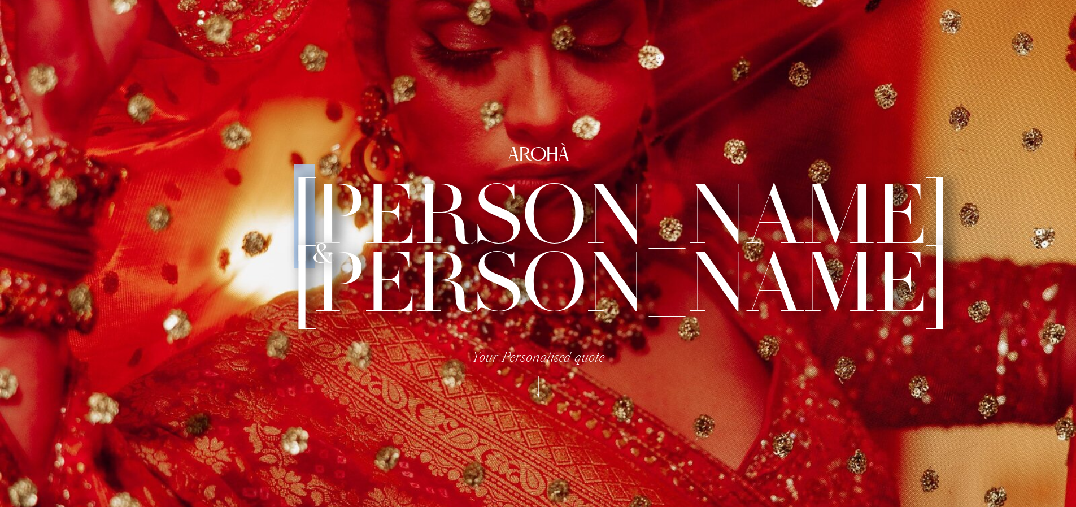
click at [489, 190] on h3 "[PERSON_NAME] [PERSON_NAME]" at bounding box center [538, 246] width 489 height 128
click at [683, 215] on h3 "[PERSON_NAME] [PERSON_NAME]" at bounding box center [538, 246] width 489 height 128
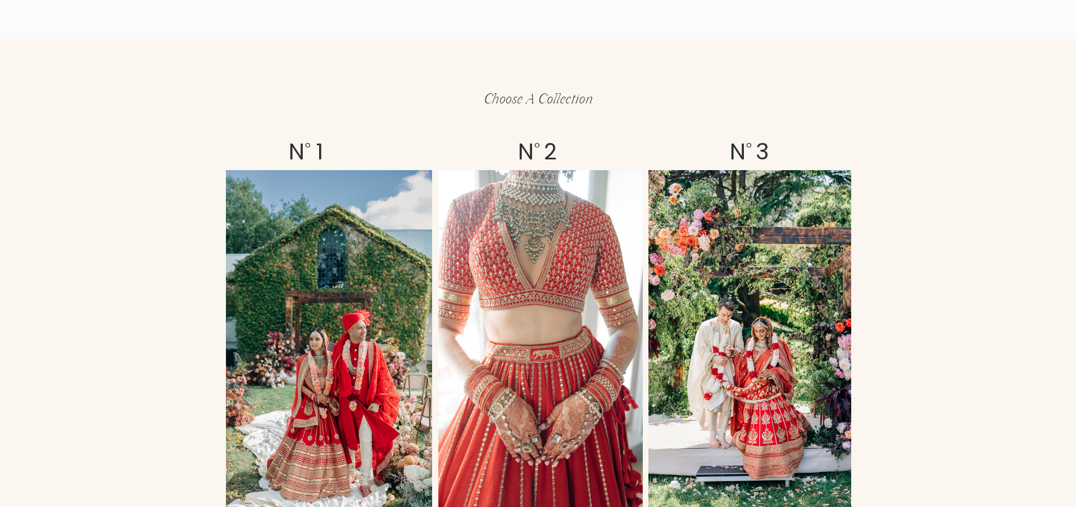
scroll to position [1937, 0]
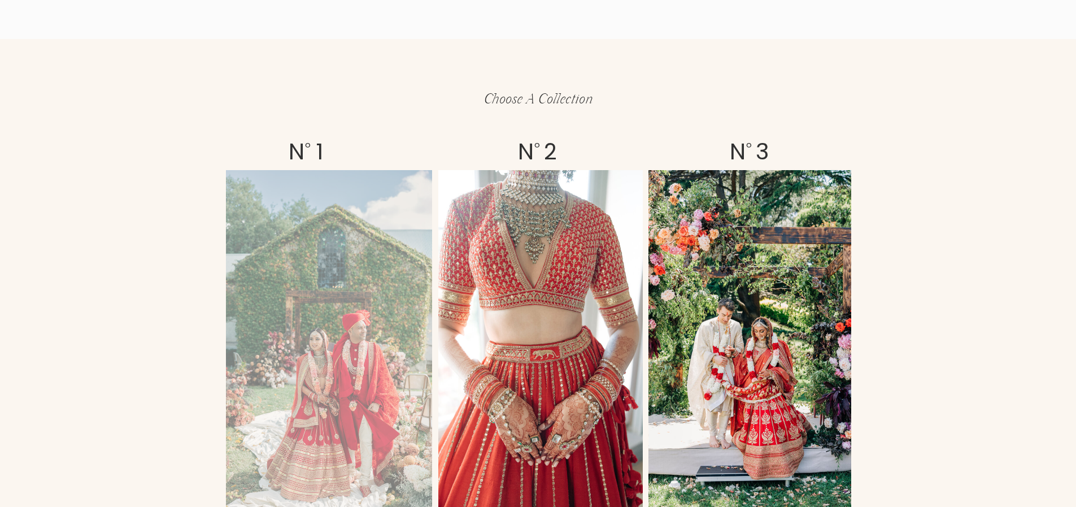
click at [370, 326] on div at bounding box center [329, 345] width 206 height 350
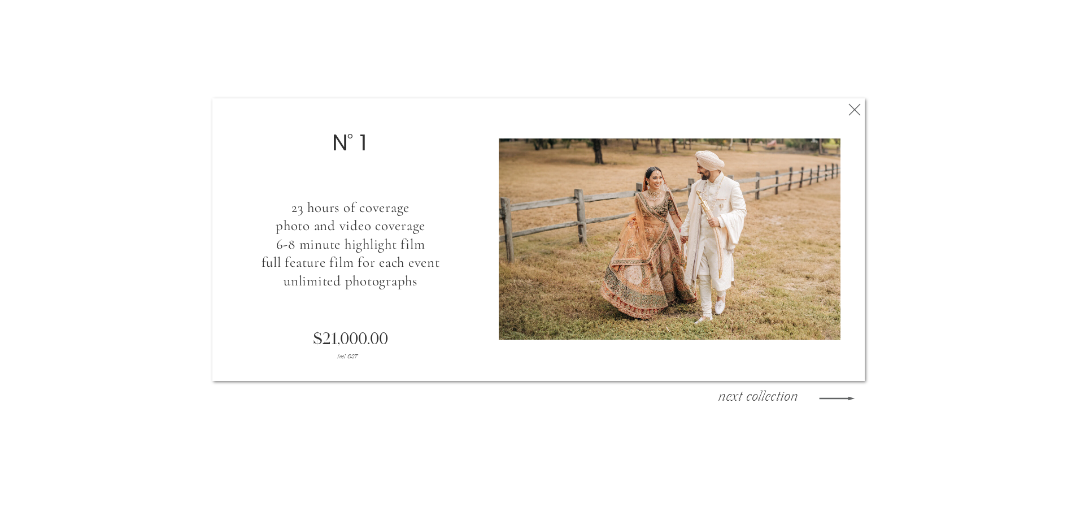
click at [857, 107] on icon at bounding box center [854, 109] width 20 height 23
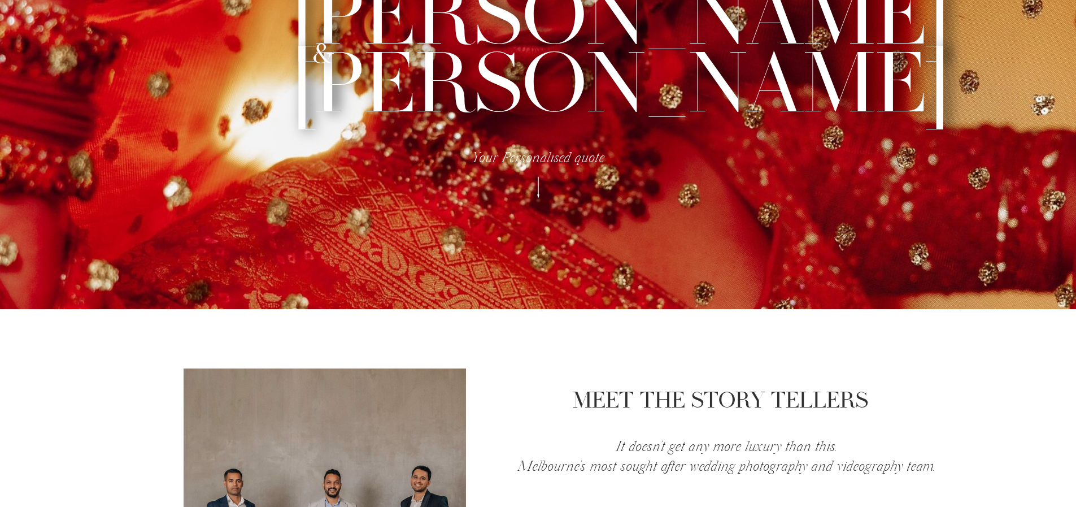
scroll to position [200, 0]
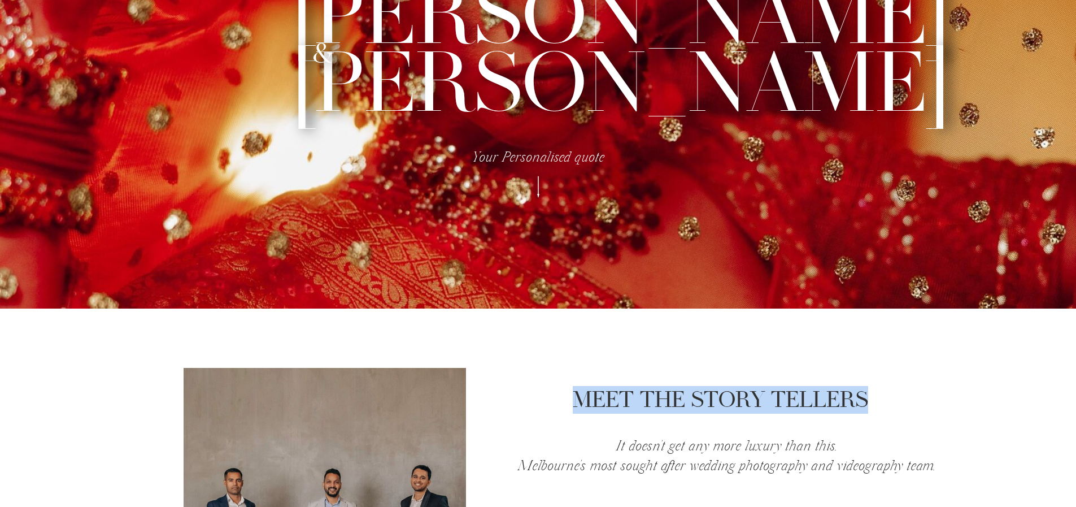
drag, startPoint x: 575, startPoint y: 395, endPoint x: 870, endPoint y: 399, distance: 295.5
click at [870, 399] on h1 "Meet The Story Tellers" at bounding box center [721, 401] width 302 height 25
click at [780, 404] on h1 "Meet The Story Tellers" at bounding box center [721, 401] width 302 height 25
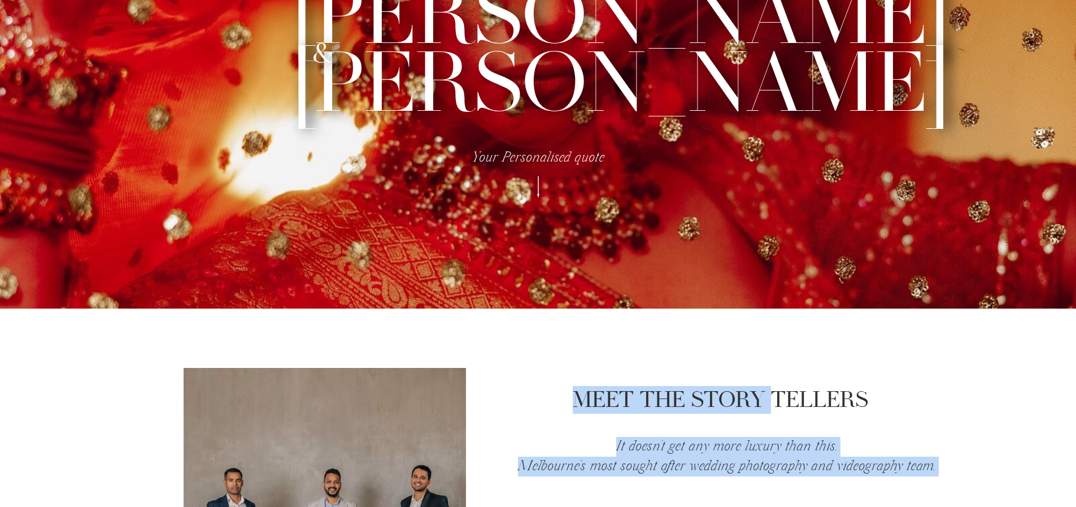
drag, startPoint x: 774, startPoint y: 395, endPoint x: 886, endPoint y: 395, distance: 112.4
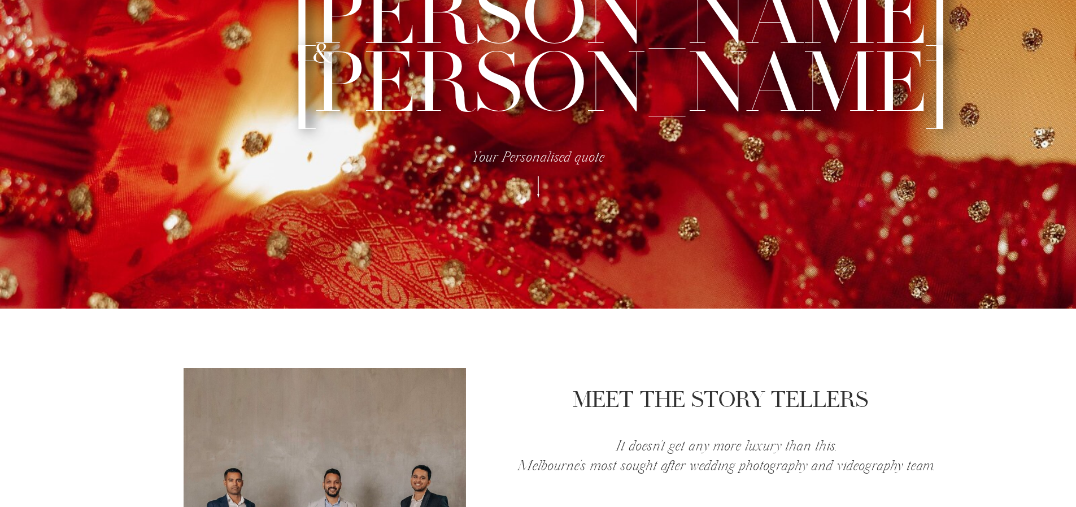
click at [869, 398] on h1 "Meet The Story Tellers" at bounding box center [721, 401] width 302 height 25
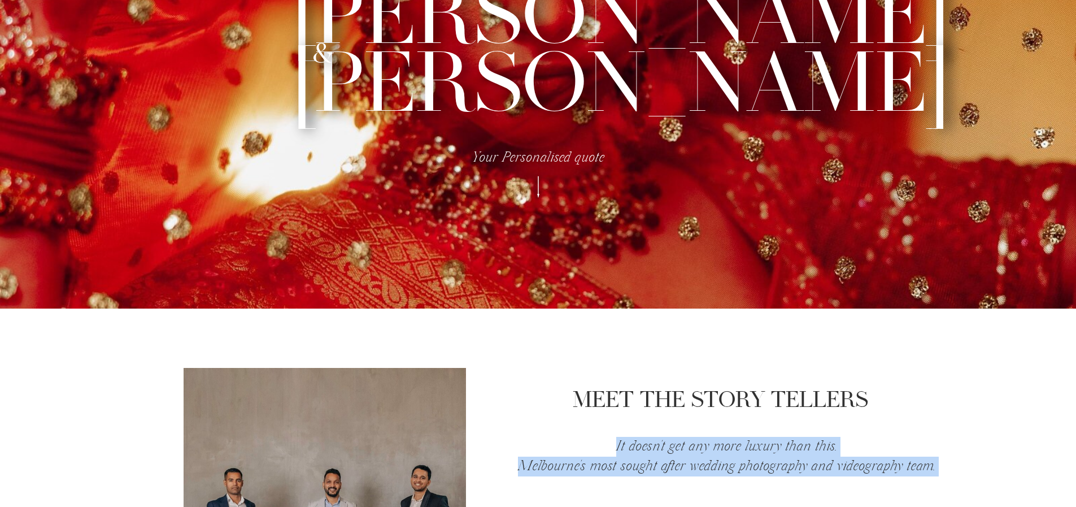
drag, startPoint x: 574, startPoint y: 395, endPoint x: 874, endPoint y: 397, distance: 300.0
click at [573, 399] on h1 "Meet The Story Tellers" at bounding box center [721, 401] width 302 height 25
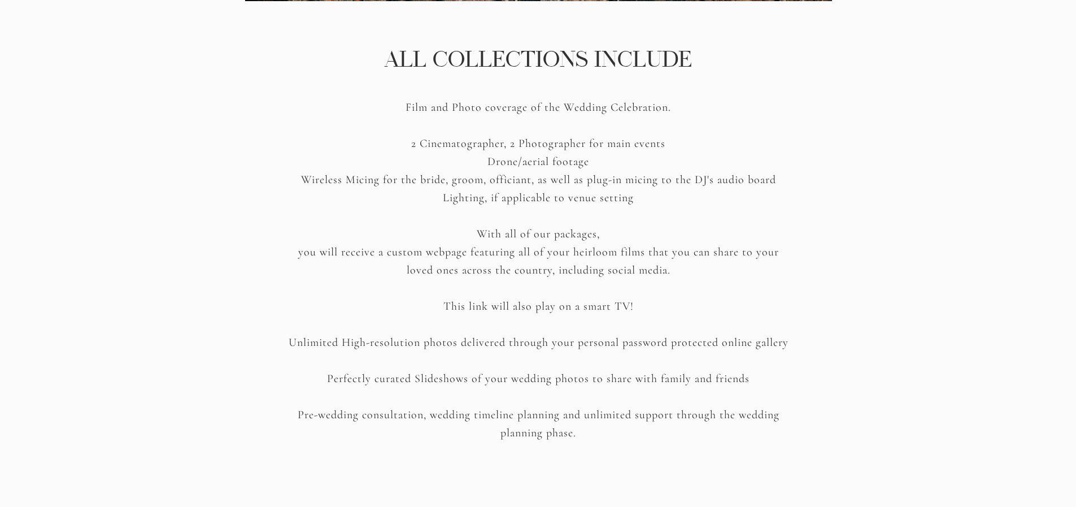
scroll to position [1456, 0]
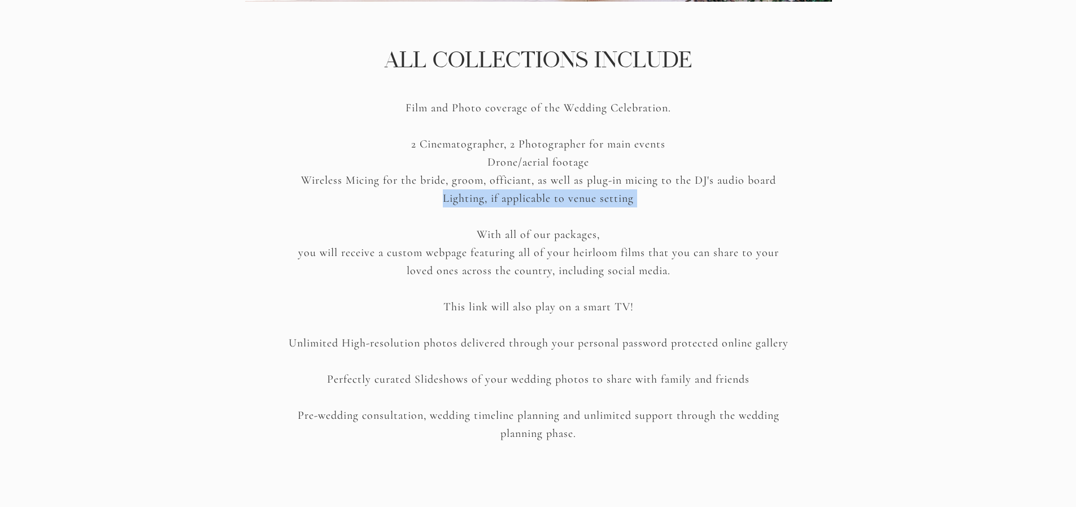
drag, startPoint x: 442, startPoint y: 194, endPoint x: 664, endPoint y: 208, distance: 223.0
click at [664, 208] on p "Film and Photo coverage of the Wedding Celebration. 2 Cinematographer, 2 Photog…" at bounding box center [539, 271] width 510 height 345
click at [629, 221] on p "Film and Photo coverage of the Wedding Celebration. 2 Cinematographer, 2 Photog…" at bounding box center [539, 271] width 510 height 345
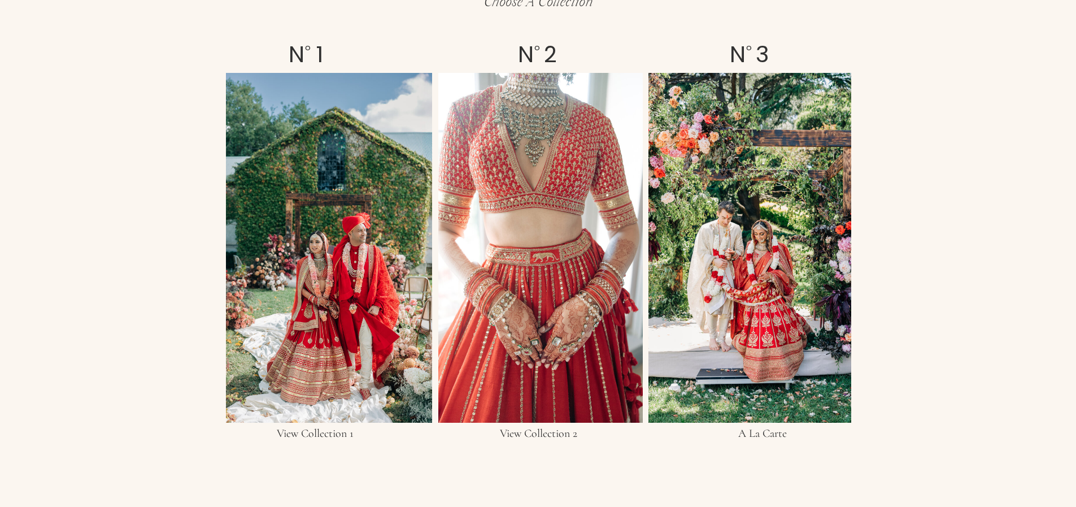
scroll to position [2224, 0]
